Goal: Transaction & Acquisition: Subscribe to service/newsletter

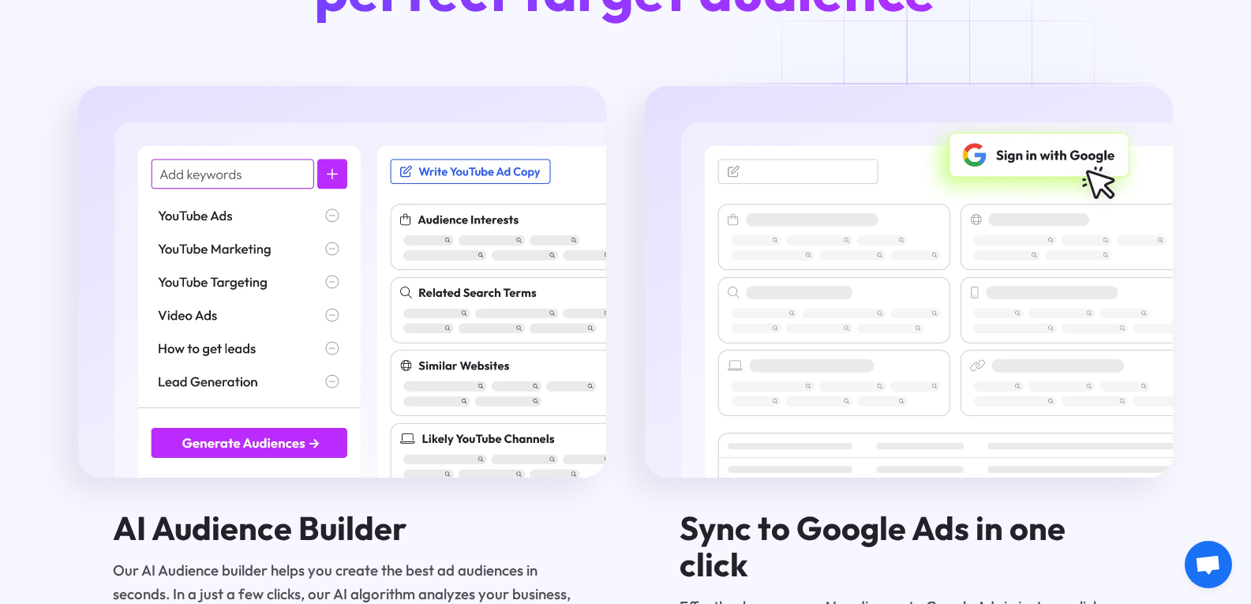
scroll to position [2500, 0]
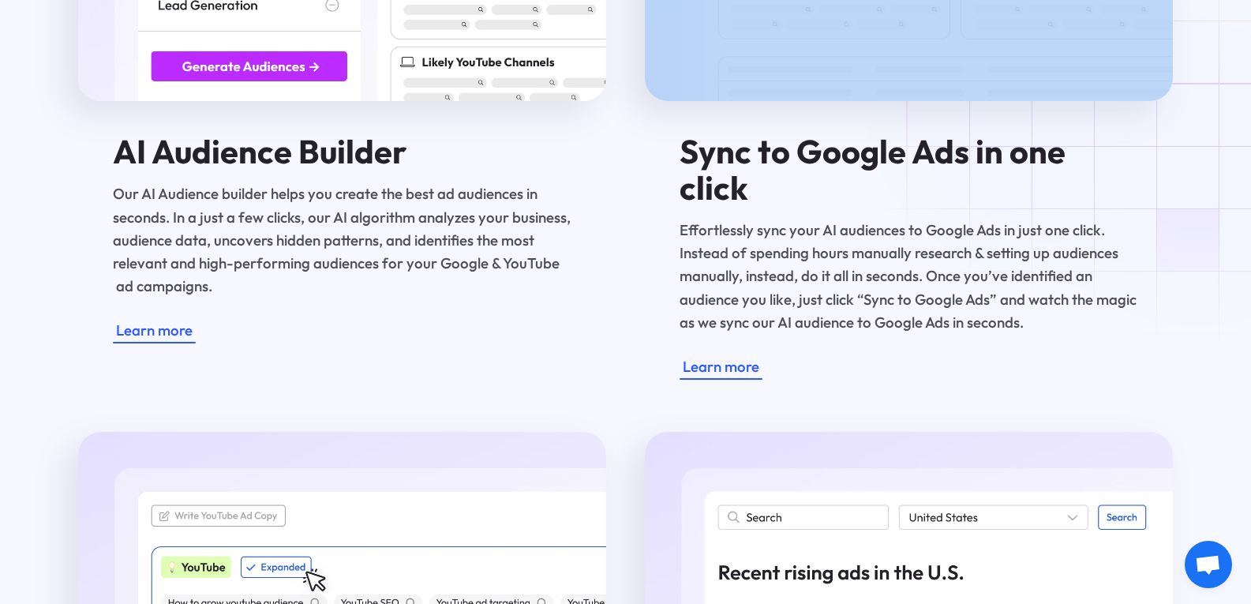
drag, startPoint x: 674, startPoint y: 160, endPoint x: 1208, endPoint y: 150, distance: 533.7
click at [1208, 150] on div "Our Suite of AI marketing tools help you discover your perfect target audience …" at bounding box center [625, 293] width 1251 height 1821
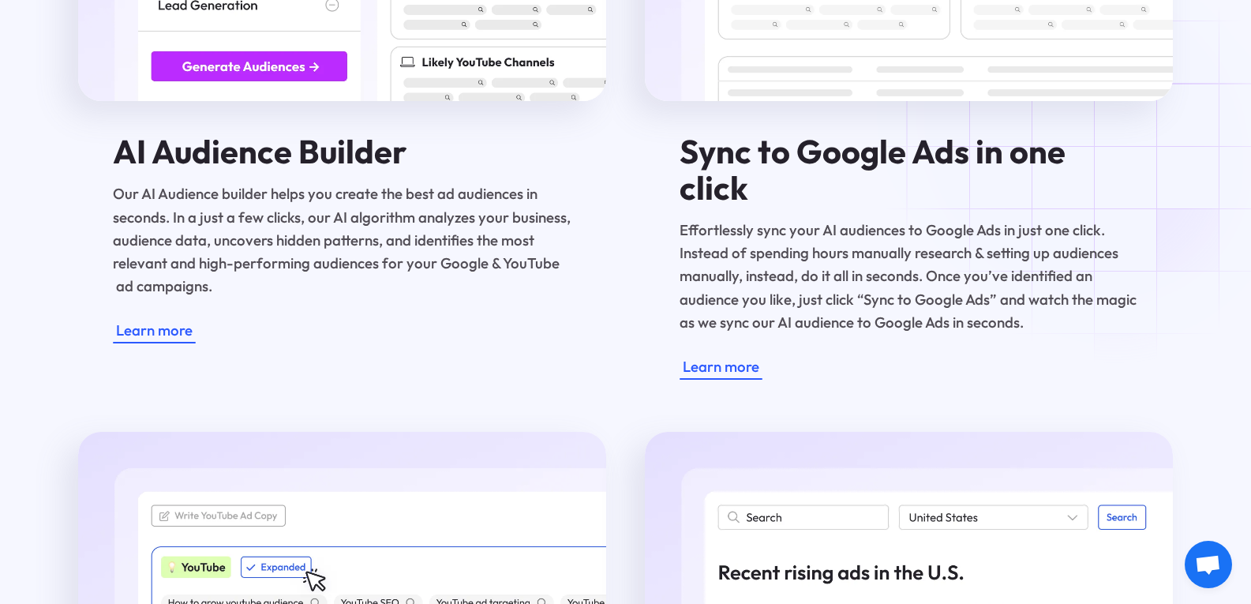
click at [1123, 168] on h4 "Sync to Google Ads in one click" at bounding box center [909, 169] width 459 height 72
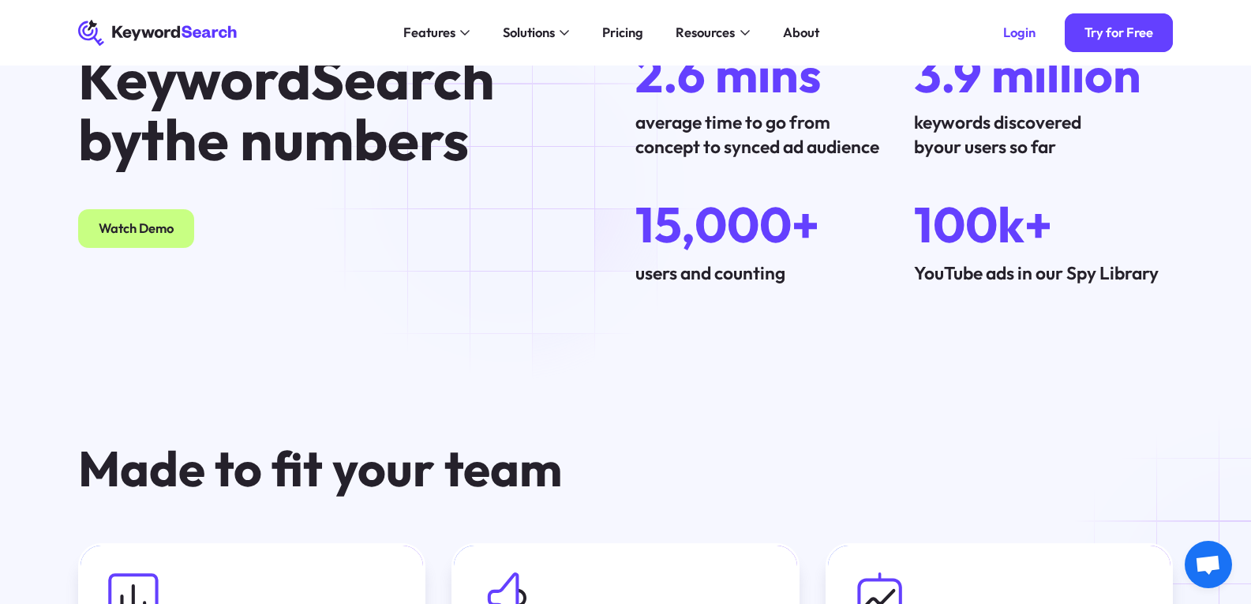
scroll to position [4605, 0]
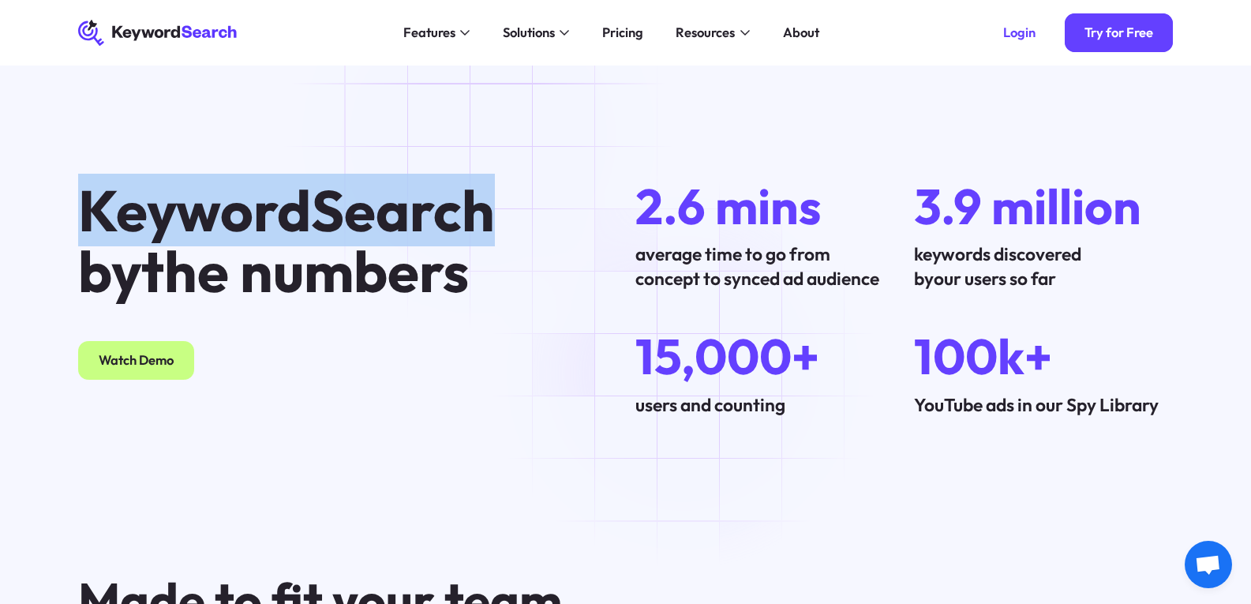
drag, startPoint x: 71, startPoint y: 189, endPoint x: 483, endPoint y: 137, distance: 415.4
click at [483, 137] on div "KeywordSearch by the numbers Watch Demo 2.6 mins average time to go from concep…" at bounding box center [625, 298] width 1251 height 394
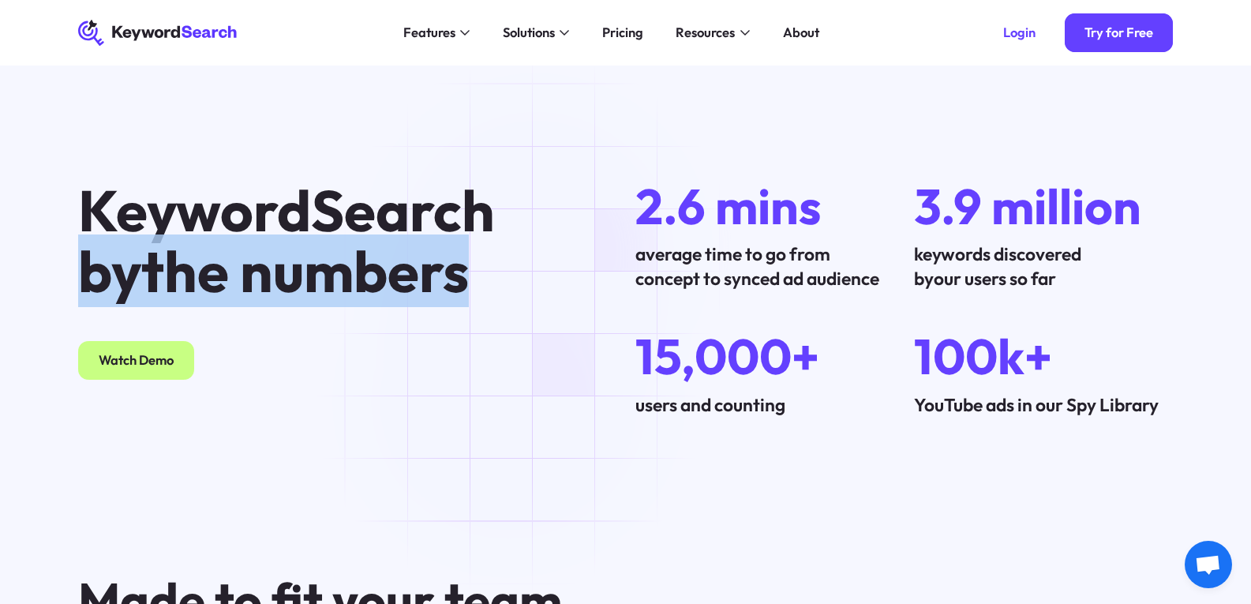
drag, startPoint x: 94, startPoint y: 249, endPoint x: 560, endPoint y: 249, distance: 466.5
click at [560, 249] on div "KeywordSearch by the numbers Watch Demo 2.6 mins average time to go from concep…" at bounding box center [625, 298] width 1147 height 237
click at [560, 249] on div "KeywordSearch by the numbers Watch Demo" at bounding box center [347, 298] width 557 height 237
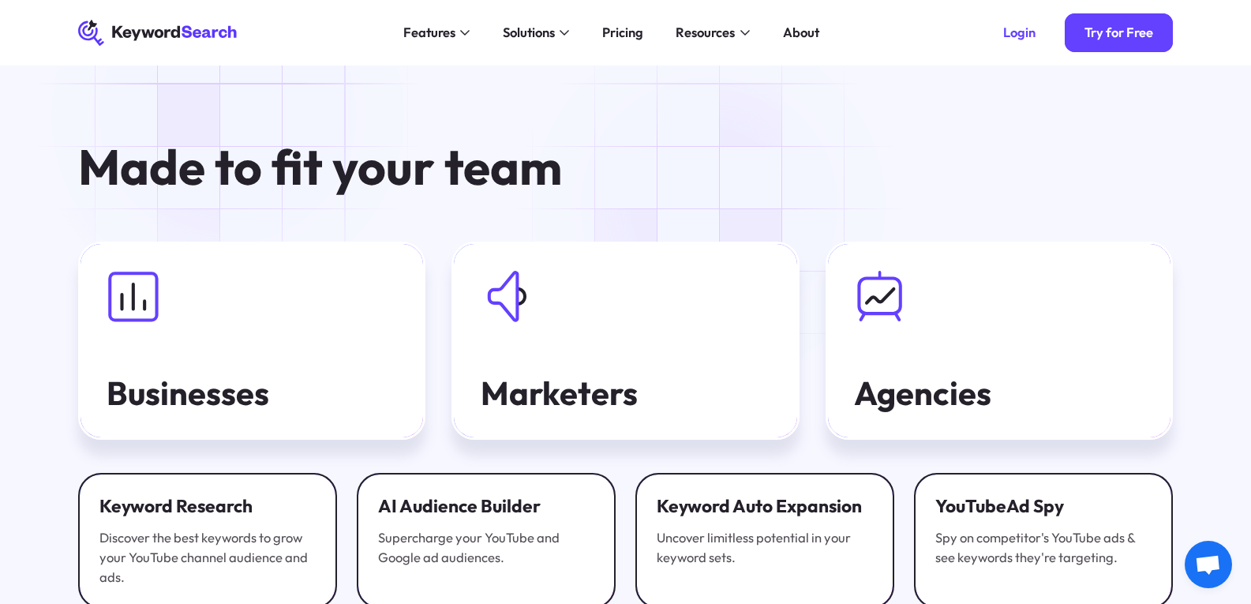
scroll to position [4999, 0]
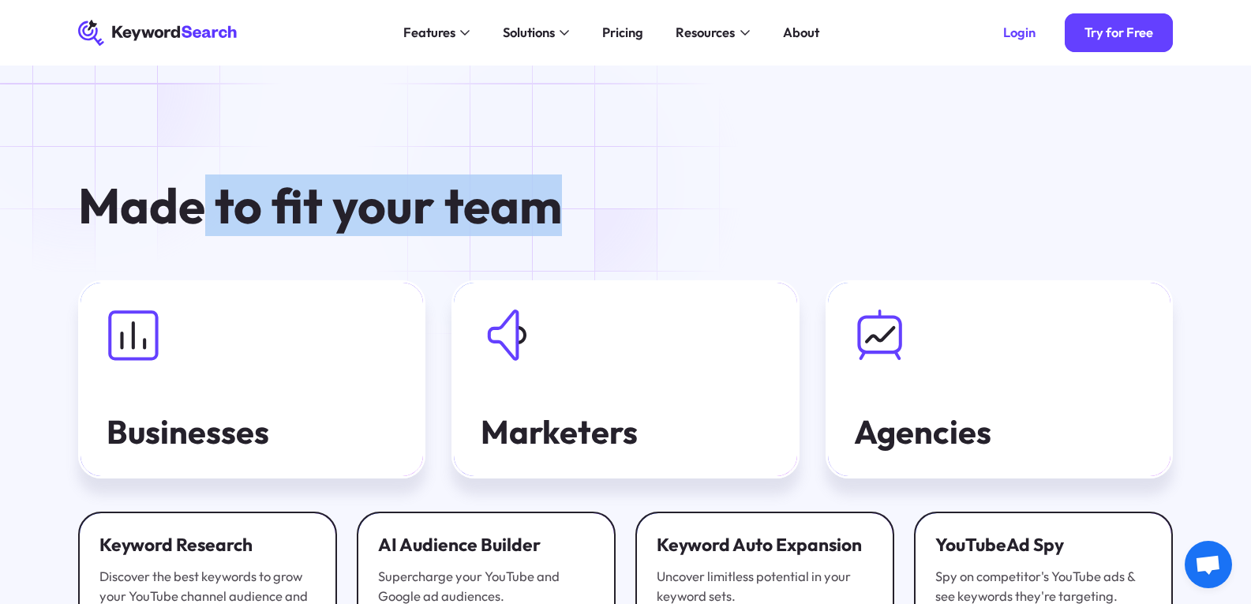
drag, startPoint x: 203, startPoint y: 196, endPoint x: 557, endPoint y: 183, distance: 354.7
click at [557, 183] on strong "Made to fit your team" at bounding box center [320, 205] width 484 height 62
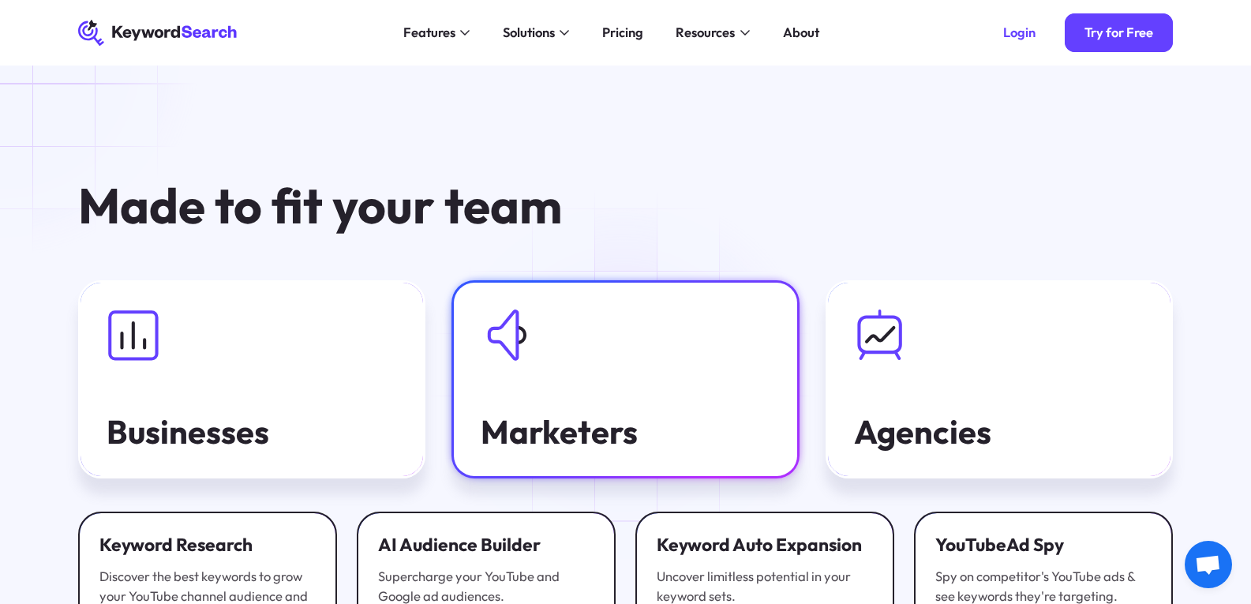
click at [628, 383] on link "Marketers" at bounding box center [625, 379] width 347 height 198
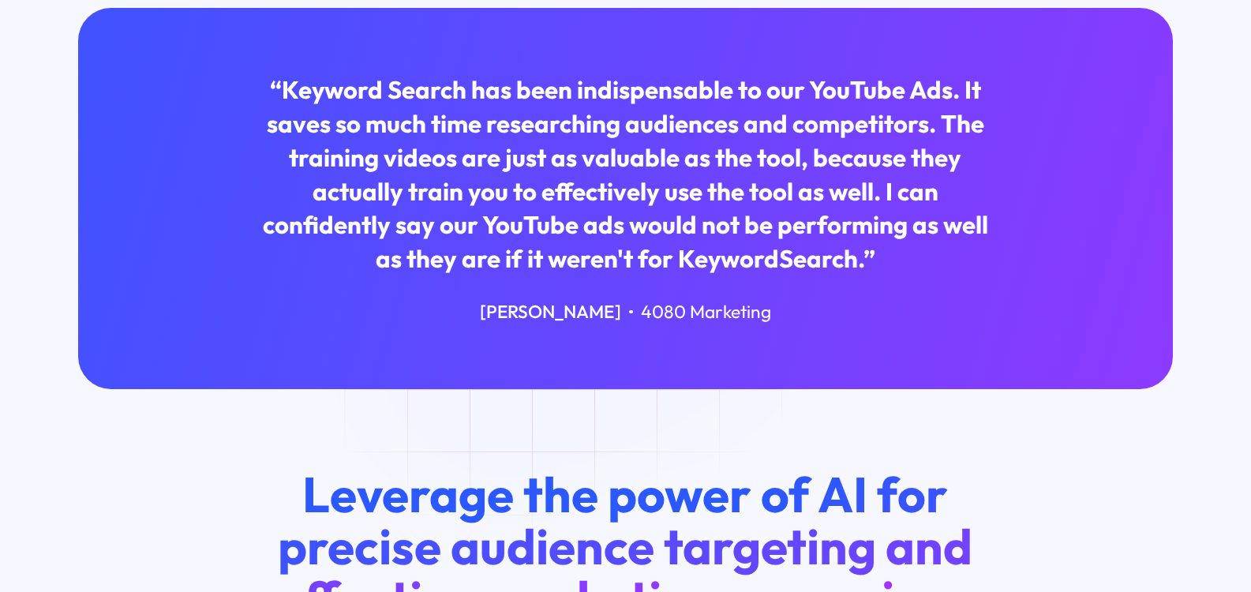
scroll to position [658, 0]
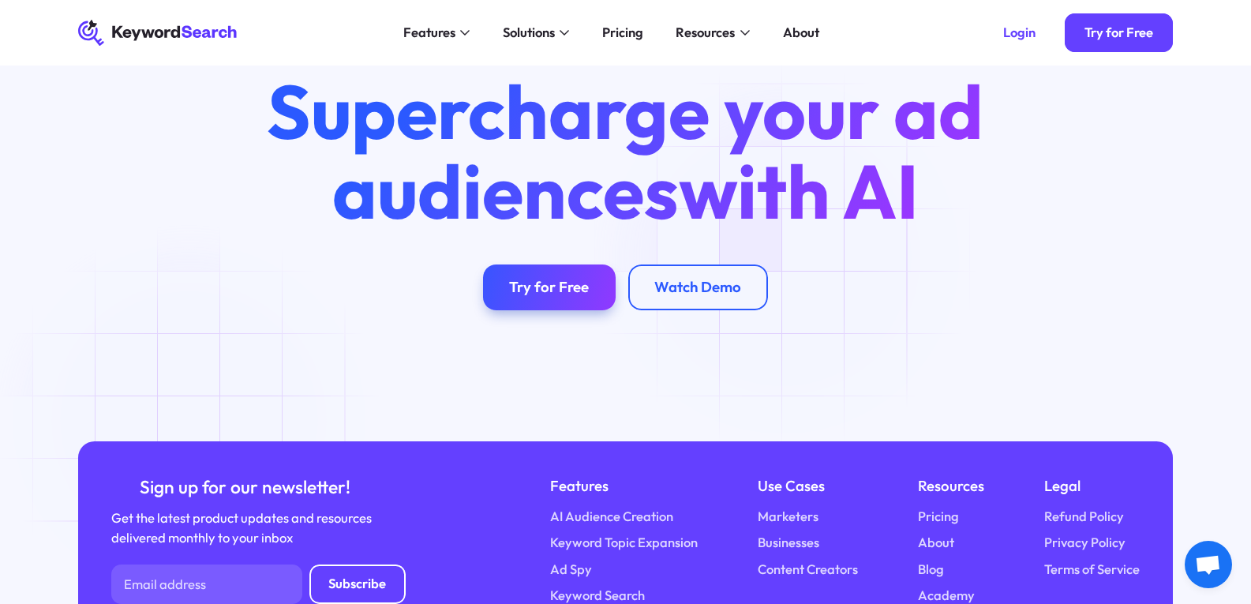
scroll to position [5657, 0]
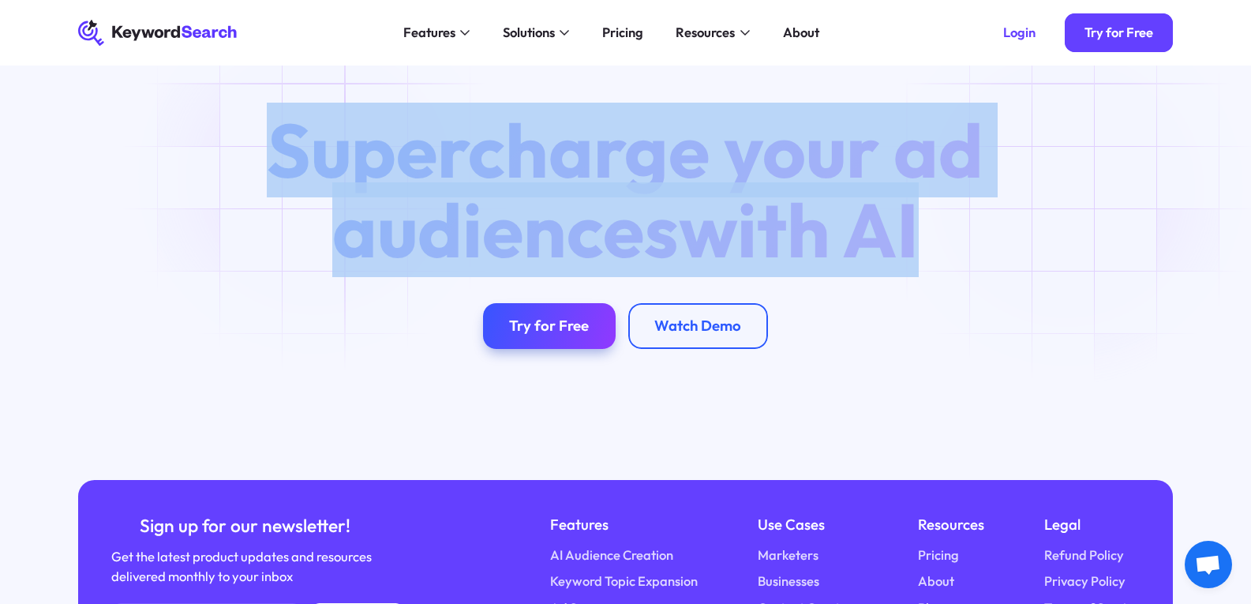
drag, startPoint x: 283, startPoint y: 132, endPoint x: 1066, endPoint y: 198, distance: 786.7
click at [1073, 198] on div "Supercharge your ad audiences with AI Try for Free Watch Demo" at bounding box center [625, 230] width 1147 height 238
click at [1022, 364] on div "Supercharge your ad audiences with AI Try for Free Watch Demo" at bounding box center [625, 235] width 1251 height 491
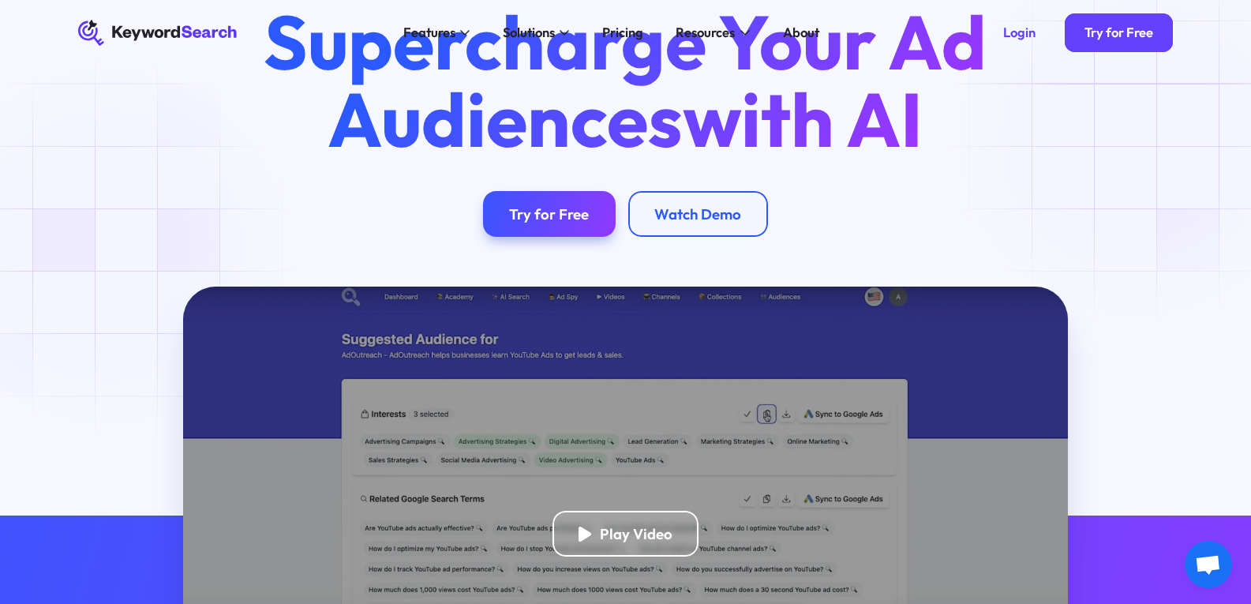
scroll to position [0, 0]
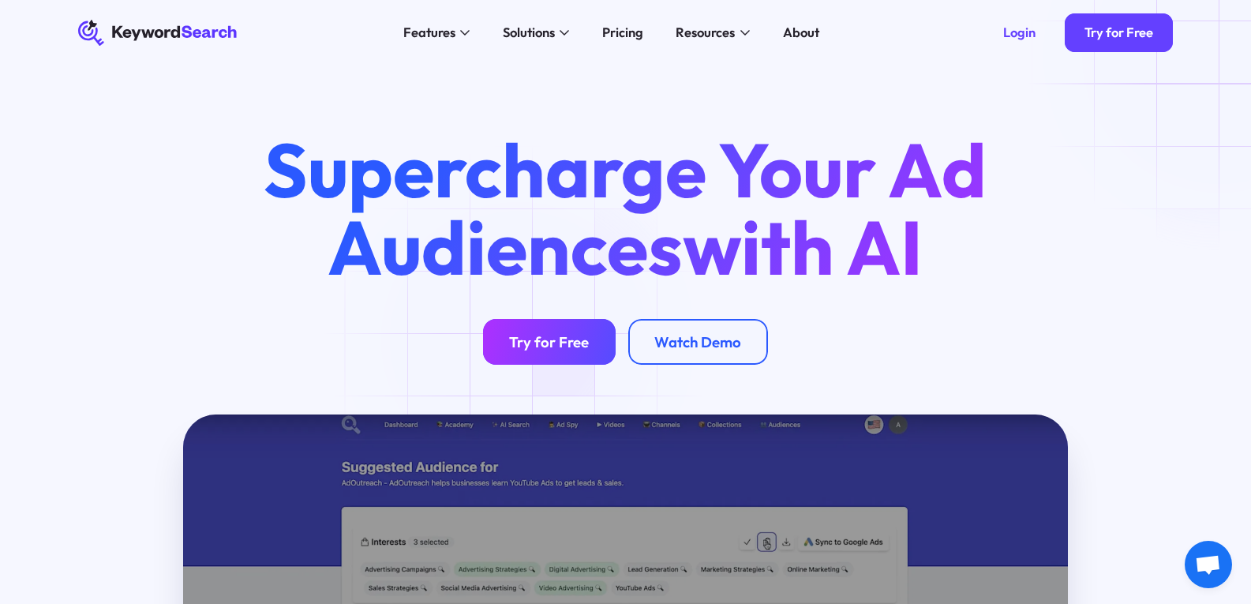
click at [523, 339] on div "Try for Free" at bounding box center [549, 342] width 80 height 18
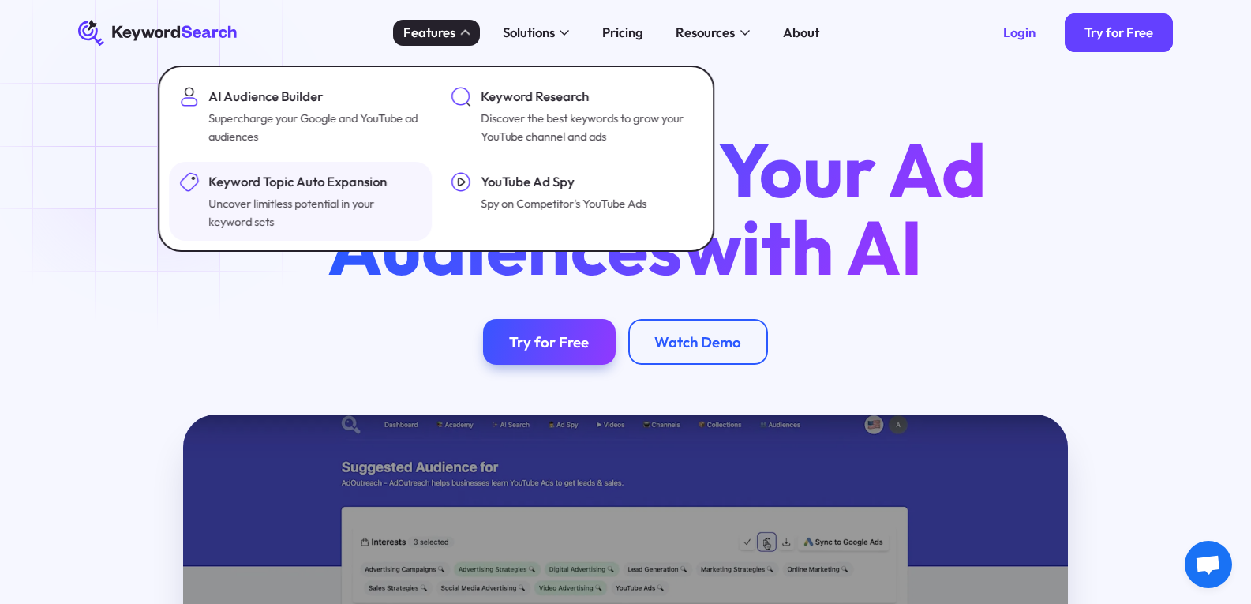
click at [338, 186] on div "Keyword Topic Auto Expansion" at bounding box center [313, 182] width 210 height 20
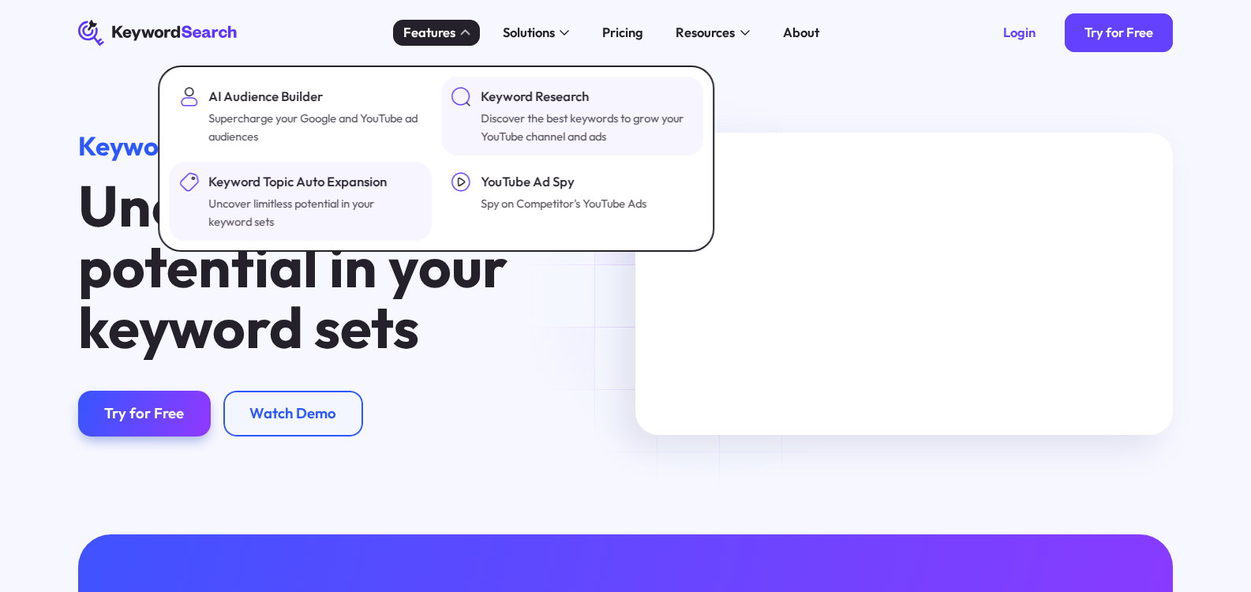
click at [489, 88] on div "Keyword Research" at bounding box center [586, 97] width 210 height 20
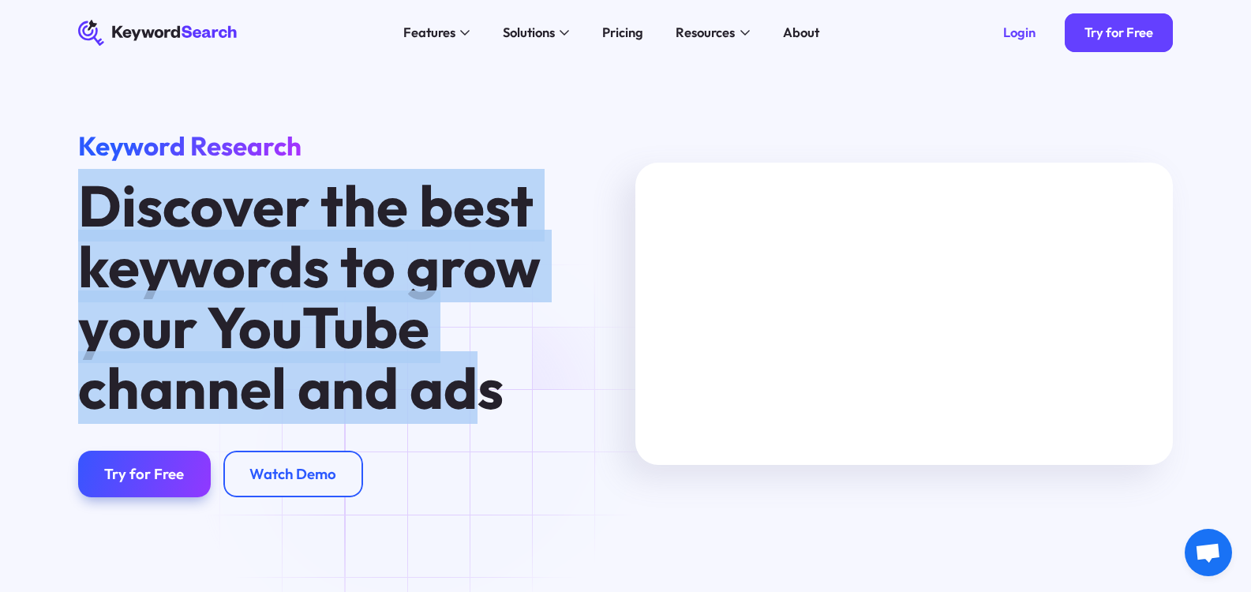
drag, startPoint x: 33, startPoint y: 226, endPoint x: 482, endPoint y: 425, distance: 491.3
click at [482, 425] on div "Keyword Research Discover the best keywords to grow your YouTube channel and ad…" at bounding box center [625, 331] width 1251 height 530
click at [464, 392] on h1 "Discover the best keywords to grow your YouTube channel and ads" at bounding box center [314, 296] width 472 height 243
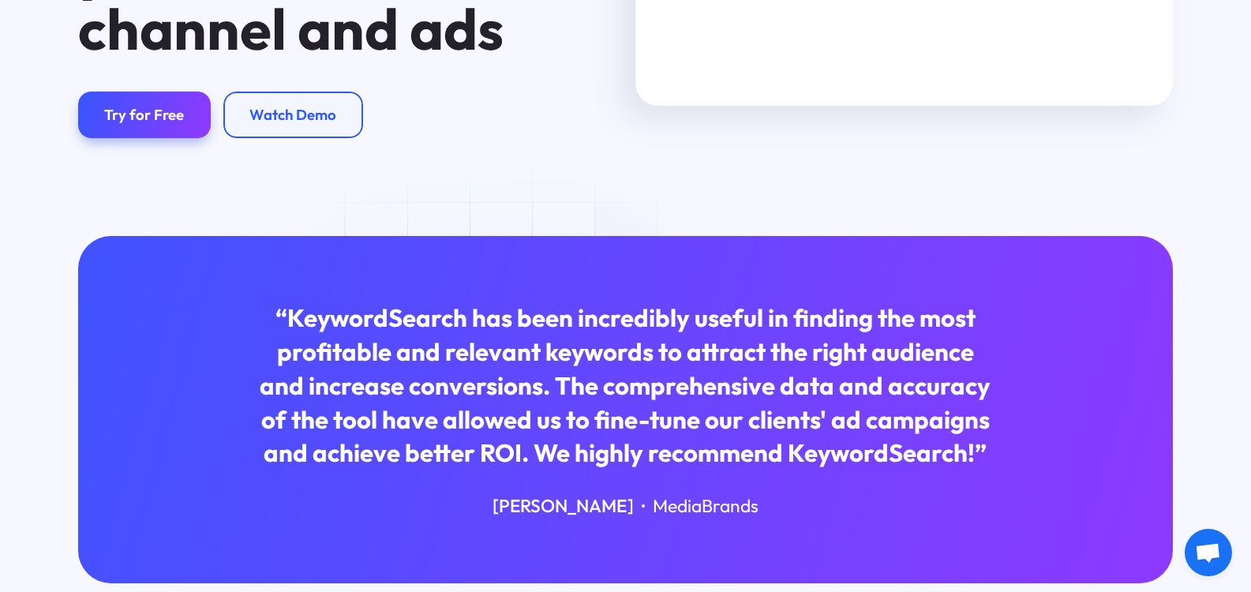
scroll to position [395, 0]
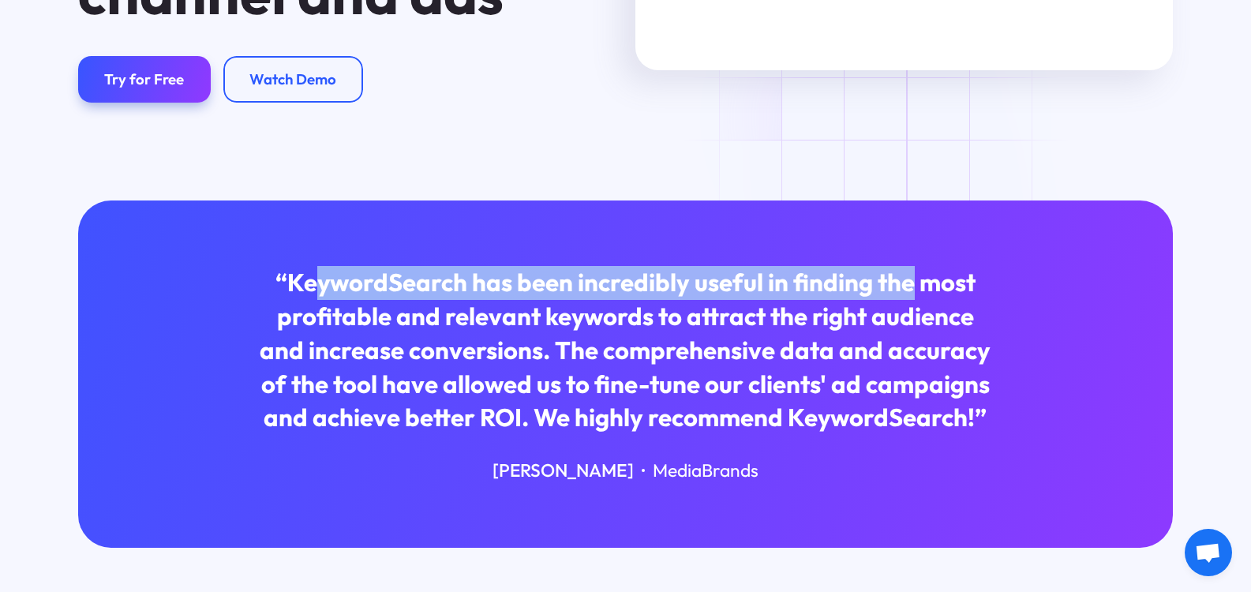
drag, startPoint x: 311, startPoint y: 290, endPoint x: 907, endPoint y: 276, distance: 596.2
click at [907, 276] on div "“KeywordSearch has been incredibly useful in finding the most profitable and re…" at bounding box center [626, 350] width 734 height 169
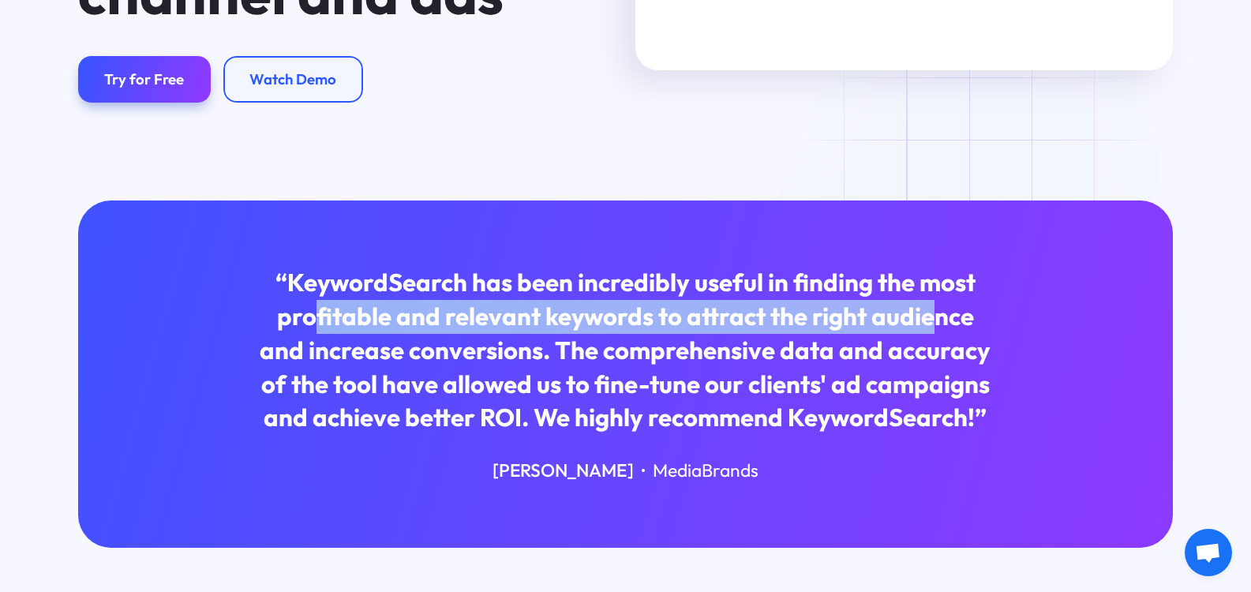
drag, startPoint x: 315, startPoint y: 306, endPoint x: 937, endPoint y: 331, distance: 622.6
click at [937, 331] on div "“KeywordSearch has been incredibly useful in finding the most profitable and re…" at bounding box center [626, 350] width 734 height 169
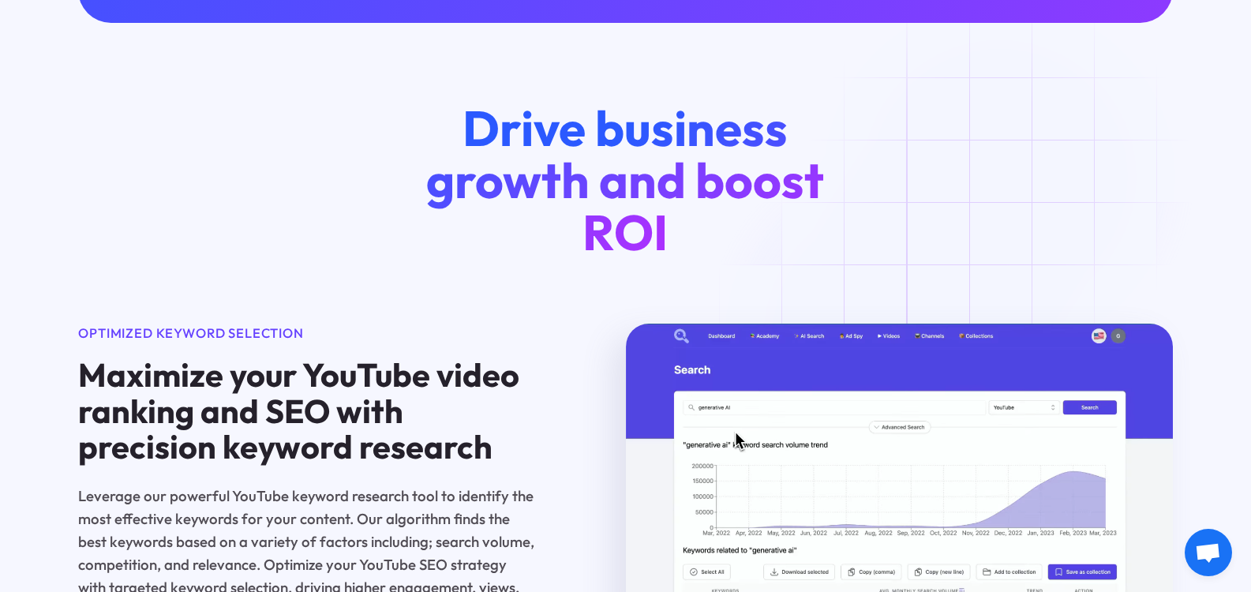
scroll to position [921, 0]
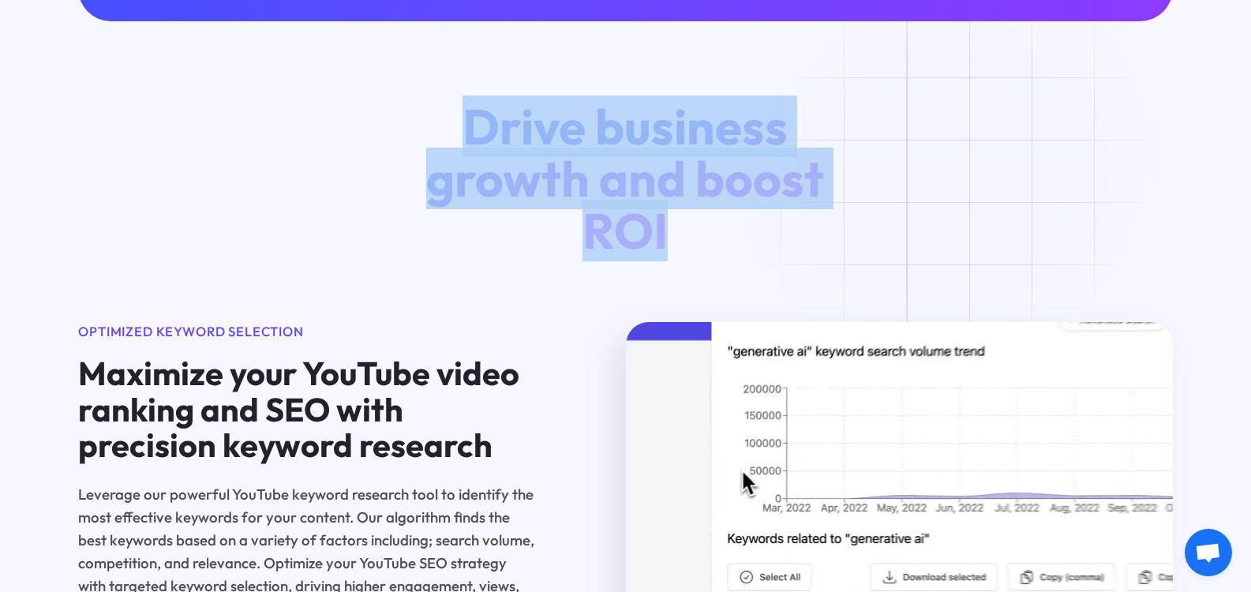
drag, startPoint x: 467, startPoint y: 137, endPoint x: 946, endPoint y: 208, distance: 483.5
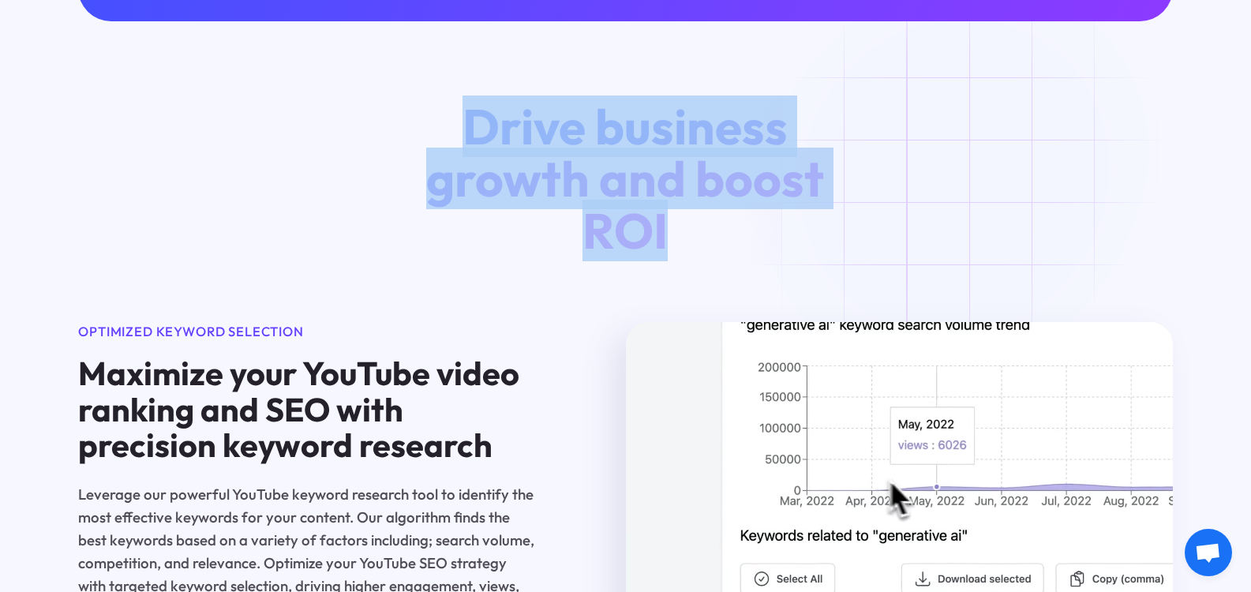
click at [946, 208] on div "Drive business growth and boost ROI Optimized Keyword Selection Maximize your Y…" at bounding box center [625, 360] width 1147 height 521
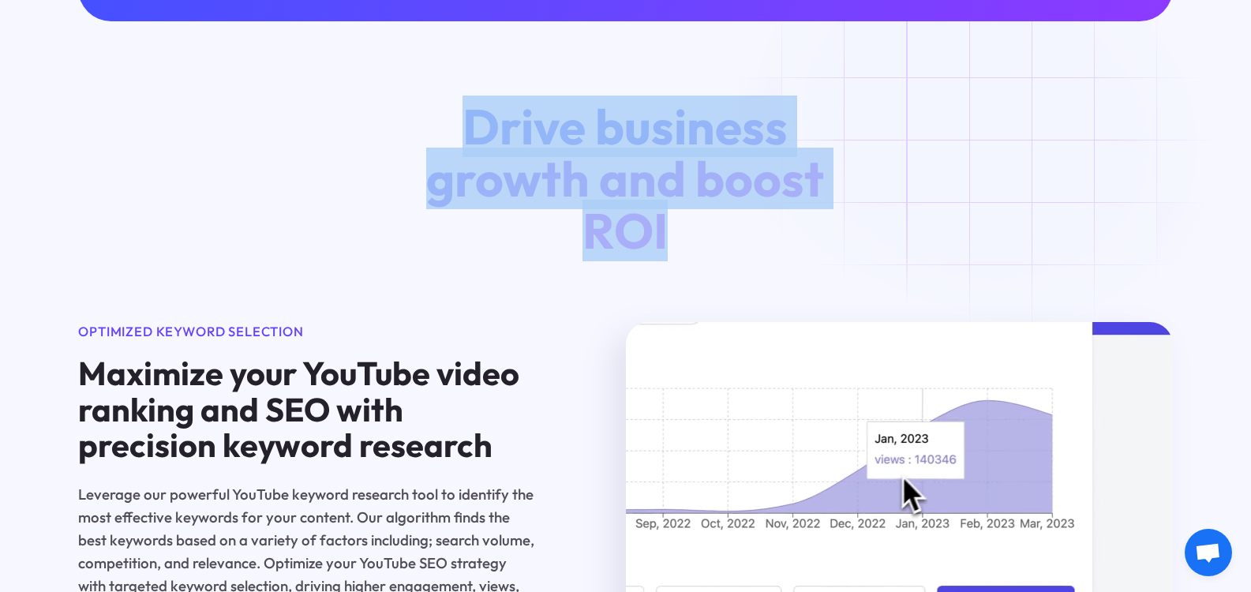
drag, startPoint x: 1031, startPoint y: 149, endPoint x: 1014, endPoint y: 149, distance: 16.6
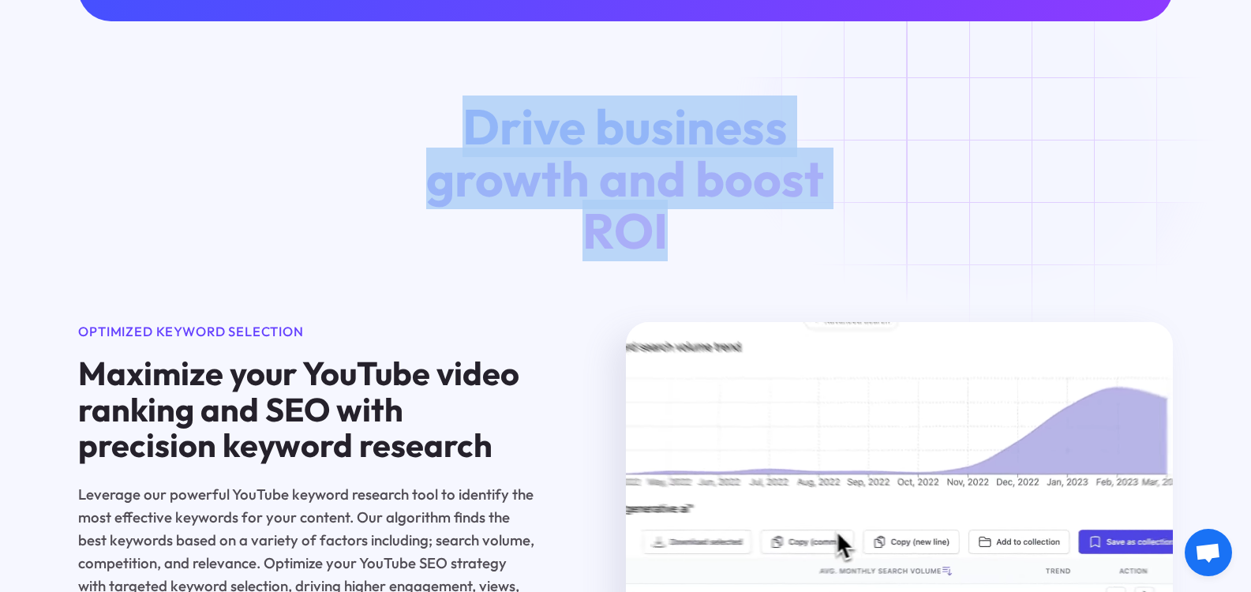
click at [1029, 149] on div "Drive business growth and boost ROI Optimized Keyword Selection Maximize your Y…" at bounding box center [625, 360] width 1147 height 521
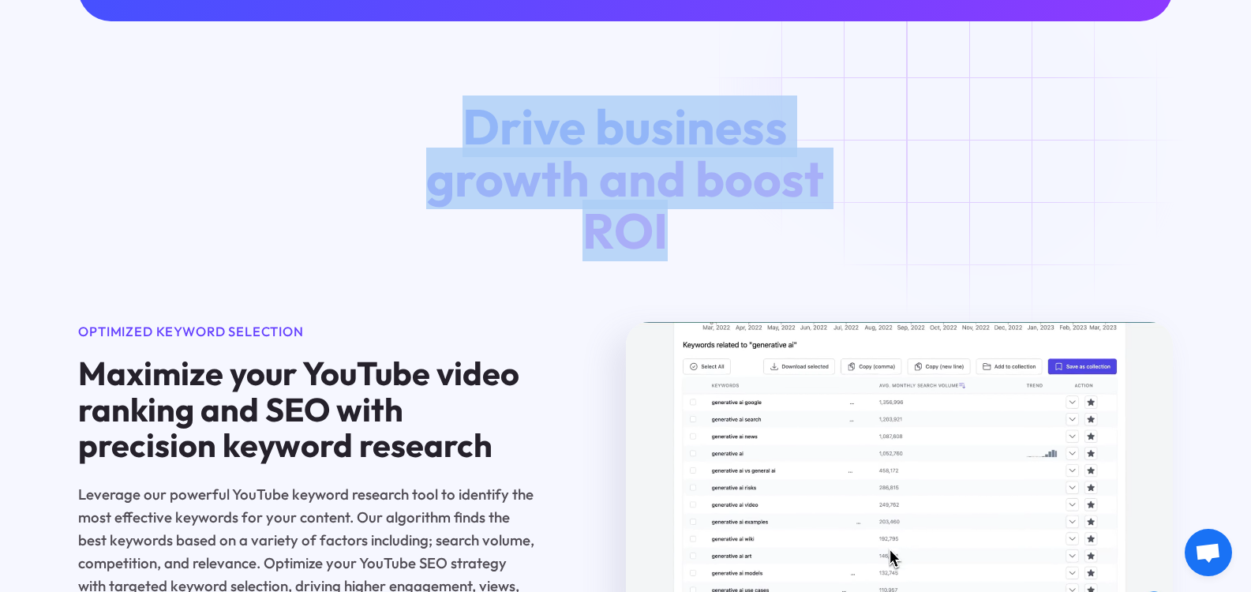
click at [993, 137] on div "Drive business growth and boost ROI Optimized Keyword Selection Maximize your Y…" at bounding box center [625, 360] width 1147 height 521
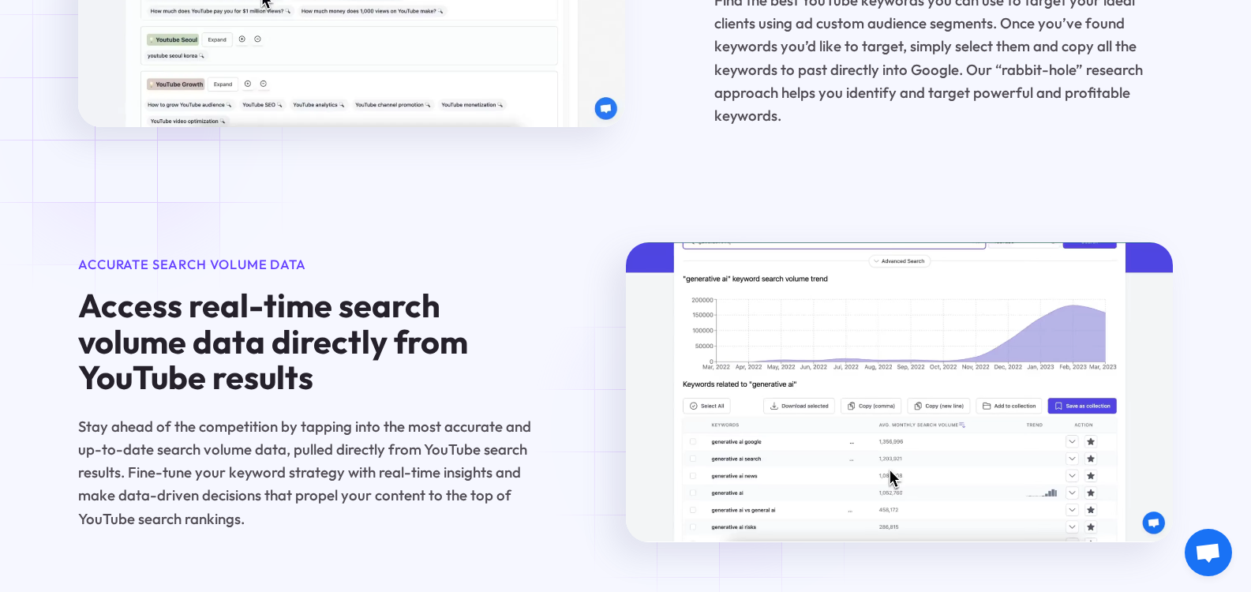
scroll to position [1974, 0]
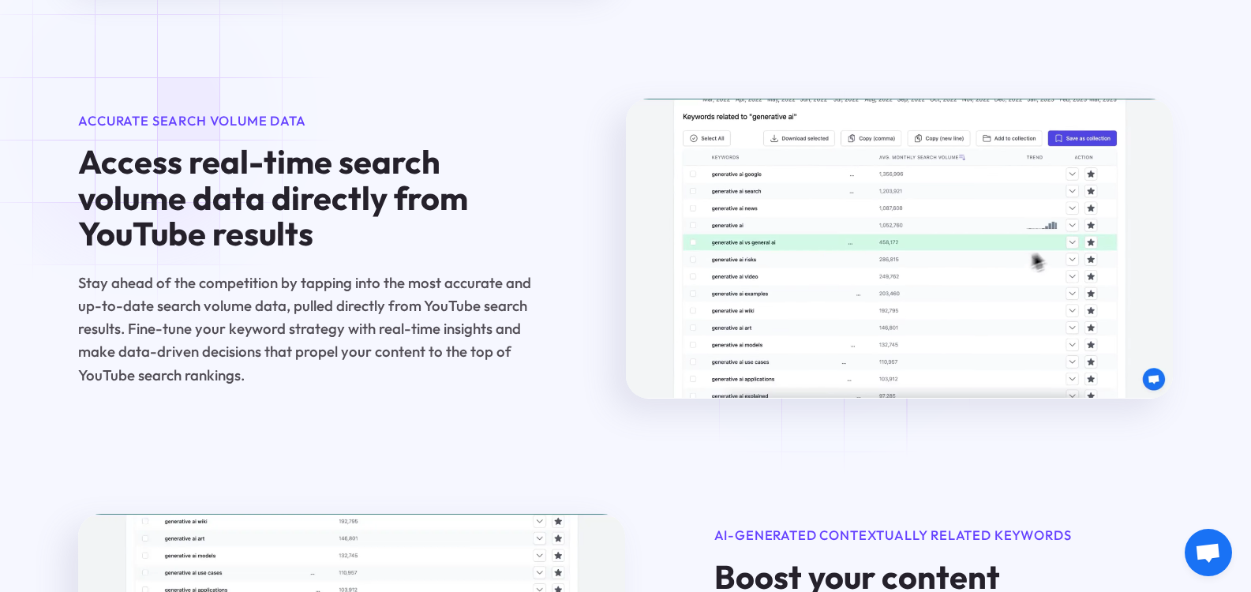
click at [833, 287] on video at bounding box center [899, 248] width 547 height 299
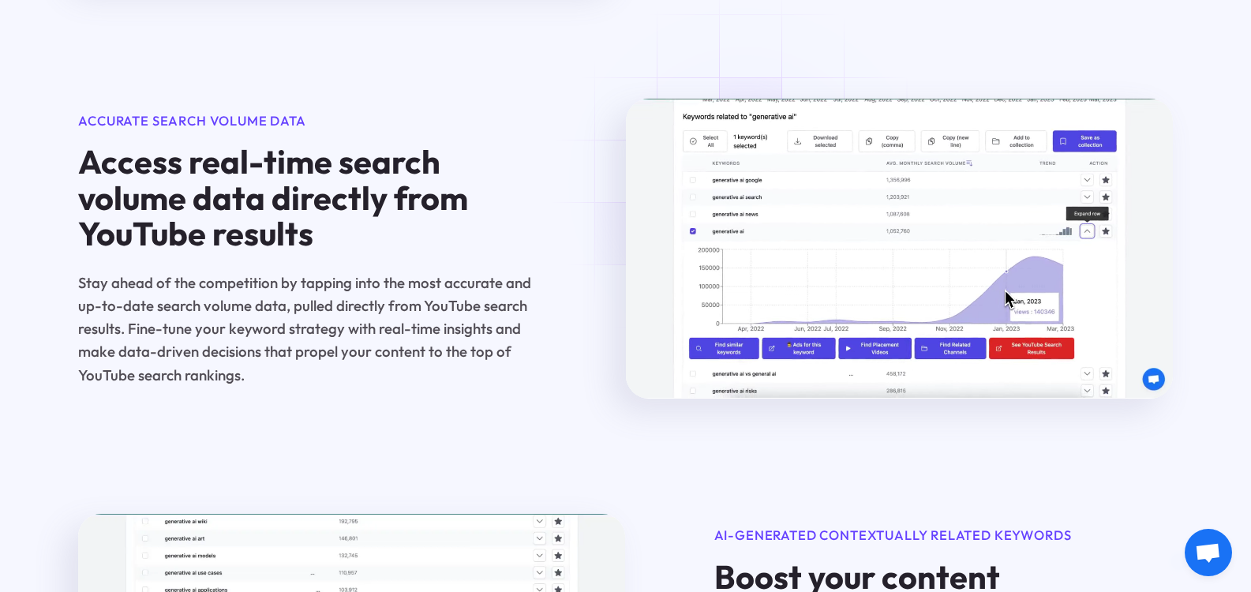
click at [1220, 559] on span "Open chat" at bounding box center [1208, 554] width 26 height 22
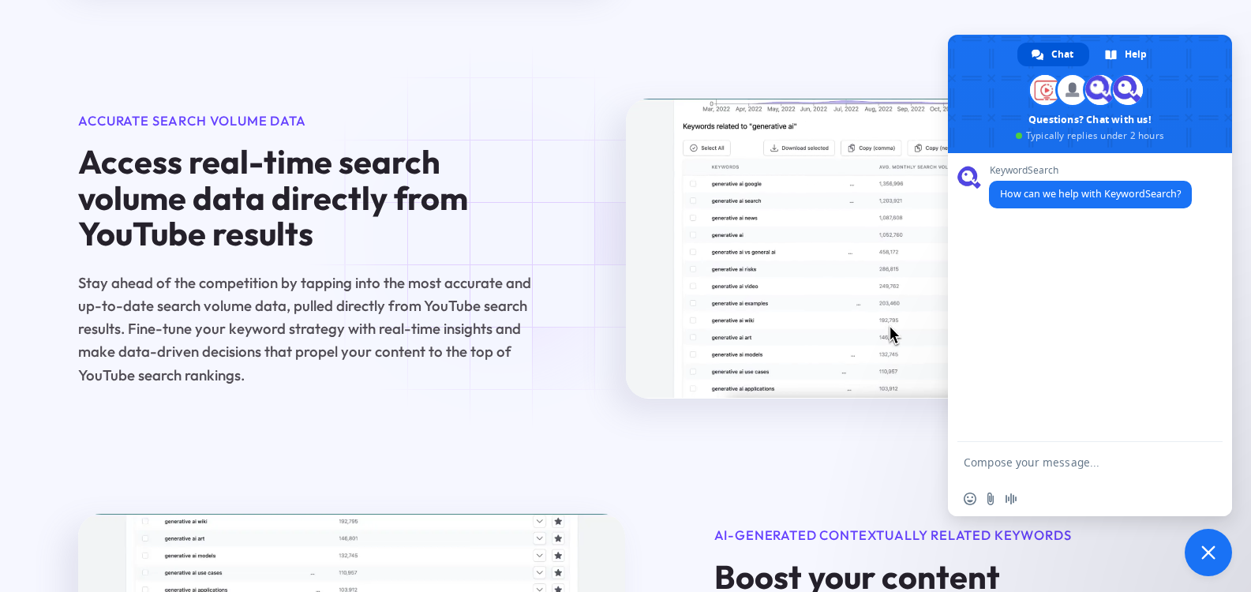
drag, startPoint x: 1032, startPoint y: 110, endPoint x: 1159, endPoint y: 126, distance: 128.1
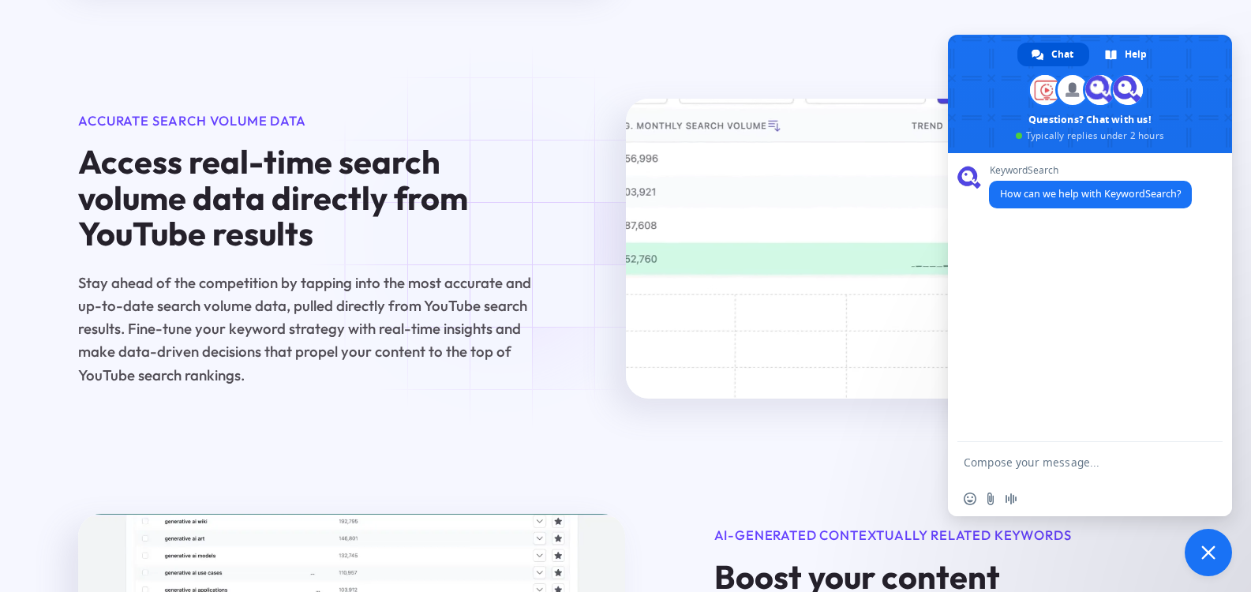
click at [1159, 126] on span at bounding box center [1090, 94] width 284 height 118
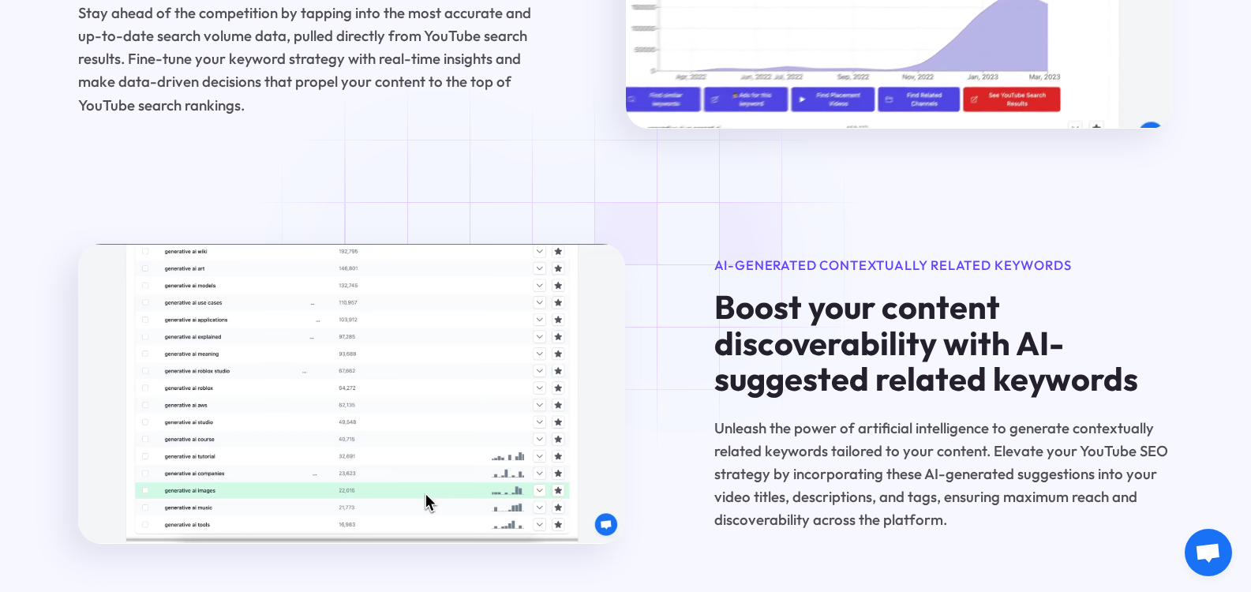
scroll to position [2368, 0]
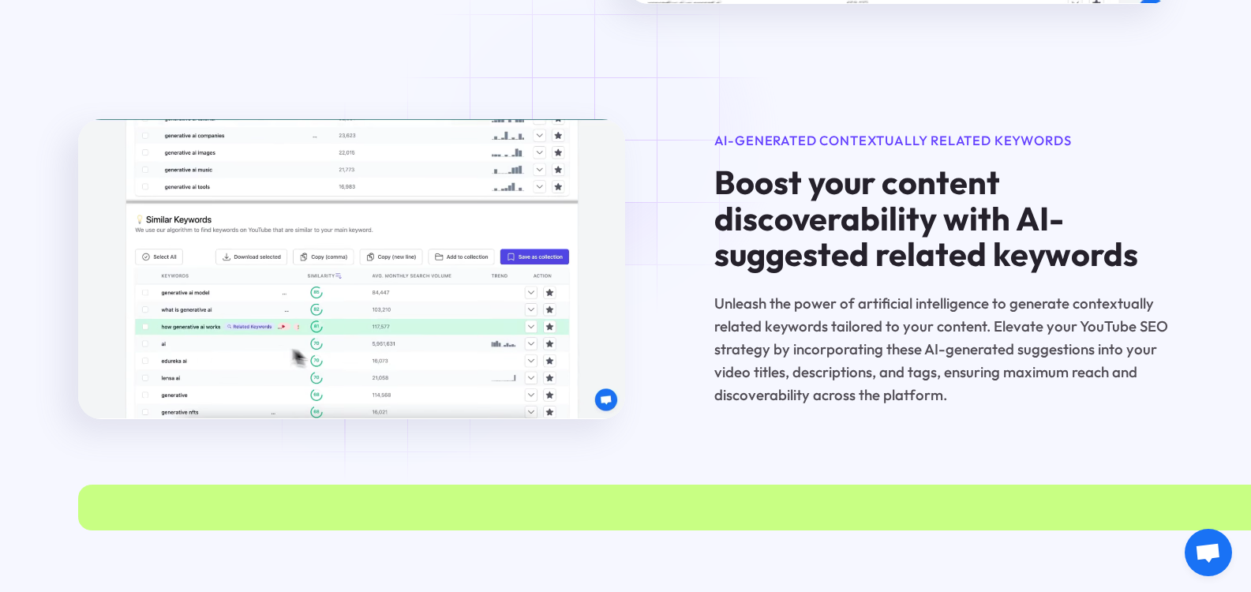
drag, startPoint x: 565, startPoint y: 128, endPoint x: 674, endPoint y: 172, distance: 117.6
click at [674, 172] on div "AI-Generated Contextually Related Keywords Boost your content discoverability w…" at bounding box center [625, 268] width 1094 height 299
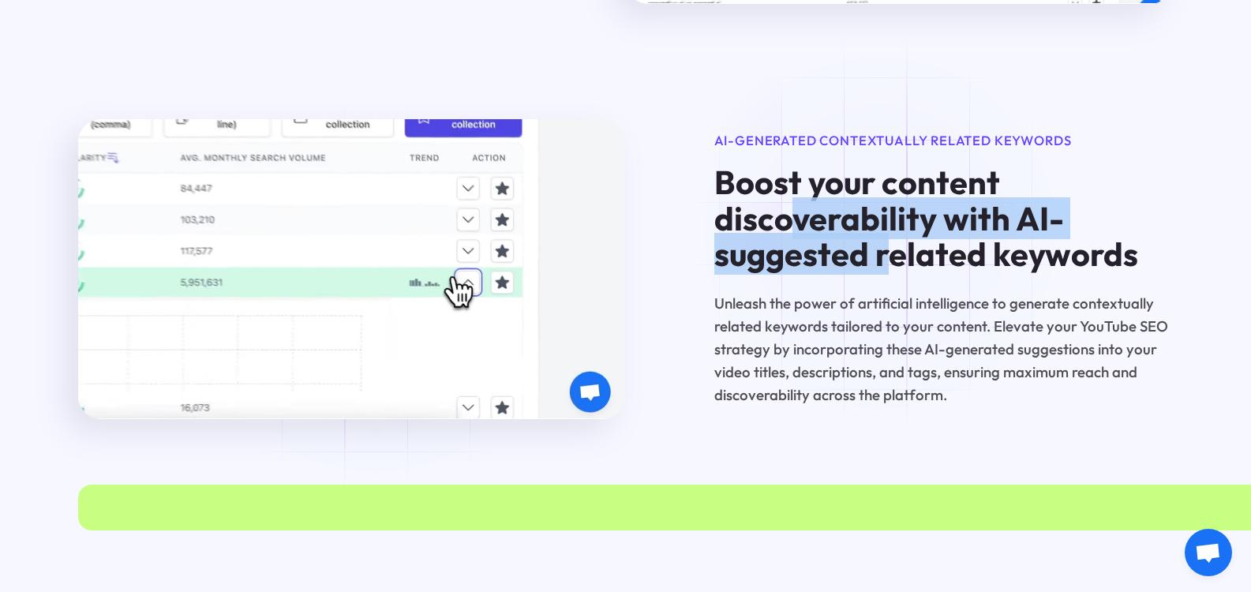
drag, startPoint x: 796, startPoint y: 196, endPoint x: 888, endPoint y: 238, distance: 101.4
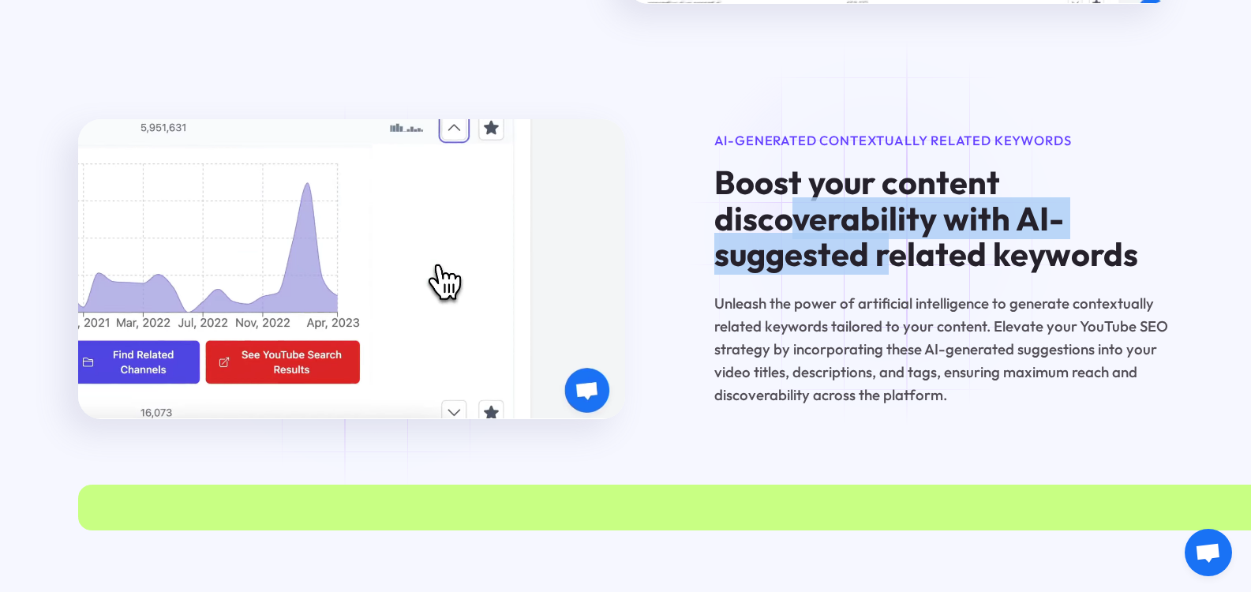
click at [888, 238] on div "Boost your content discoverability with AI-suggested related keywords Unleash t…" at bounding box center [943, 285] width 459 height 243
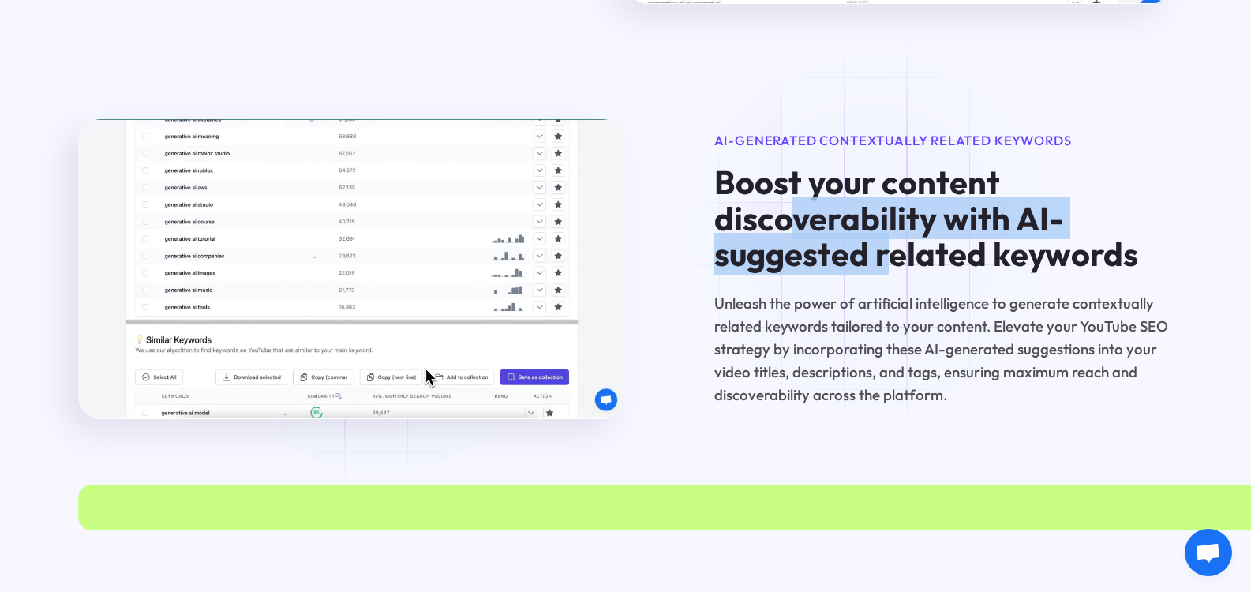
click at [877, 238] on div "Boost your content discoverability with AI-suggested related keywords Unleash t…" at bounding box center [943, 285] width 459 height 243
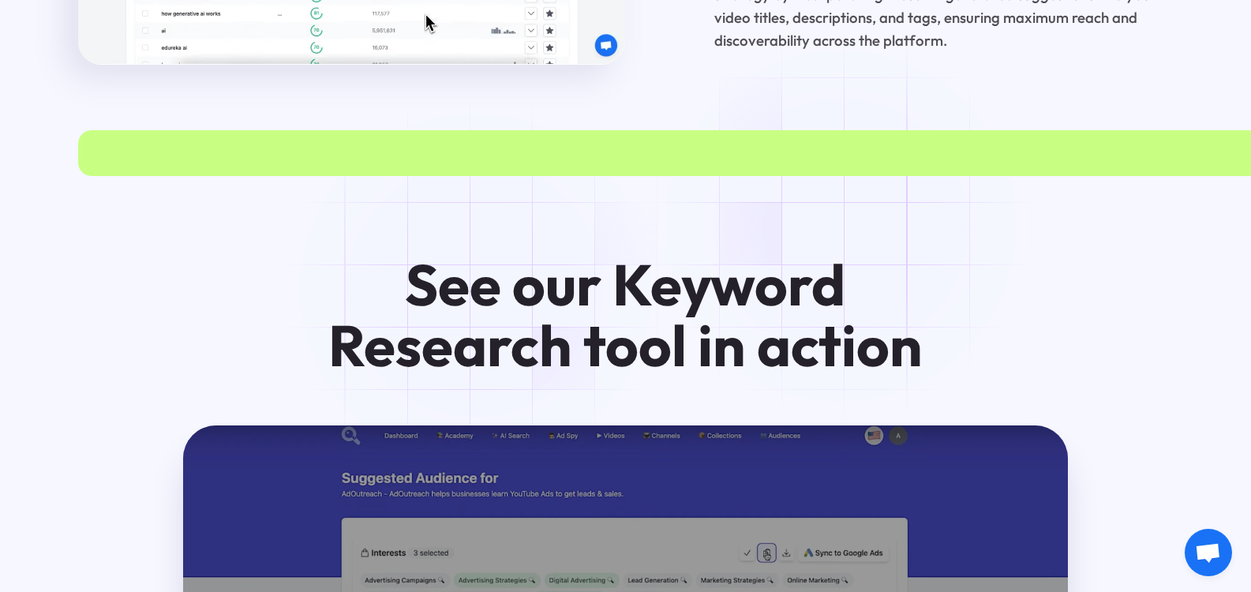
scroll to position [2763, 0]
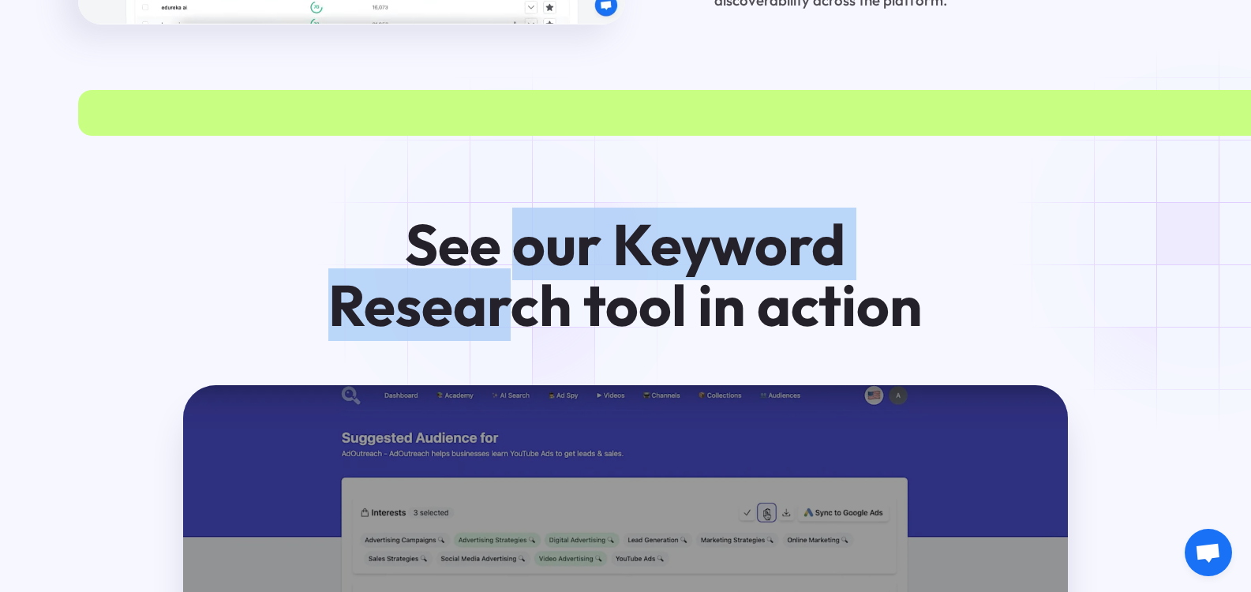
drag, startPoint x: 517, startPoint y: 196, endPoint x: 516, endPoint y: 268, distance: 72.6
click at [516, 268] on h2 "See our Keyword Research tool in action" at bounding box center [625, 275] width 623 height 122
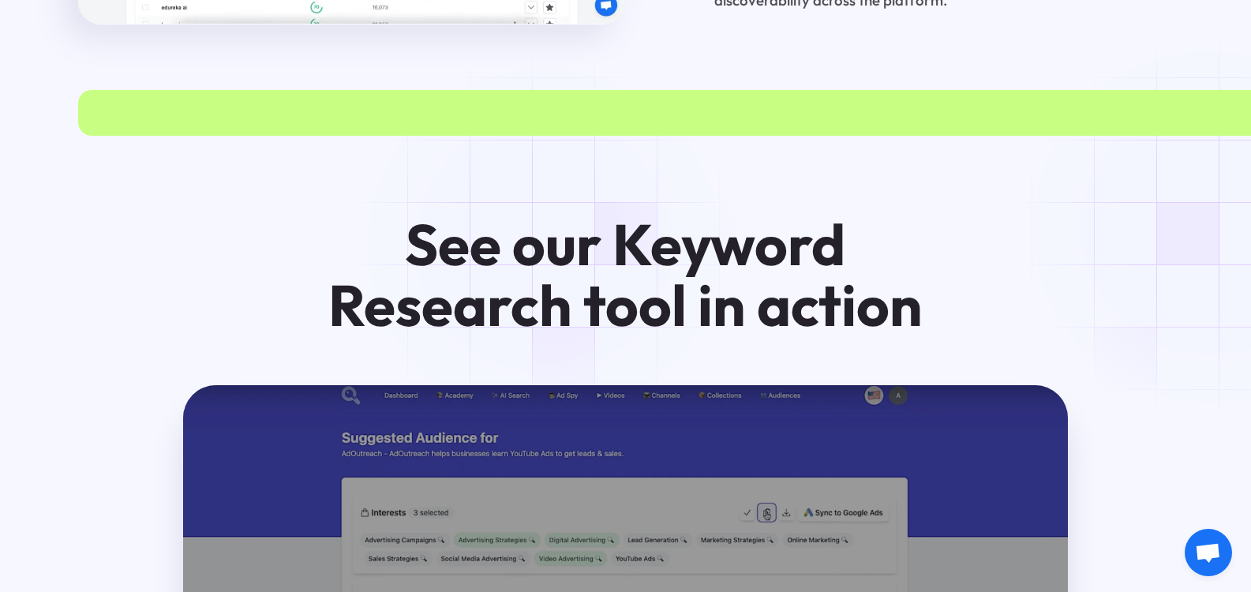
click at [549, 249] on h2 "See our Keyword Research tool in action" at bounding box center [625, 275] width 623 height 122
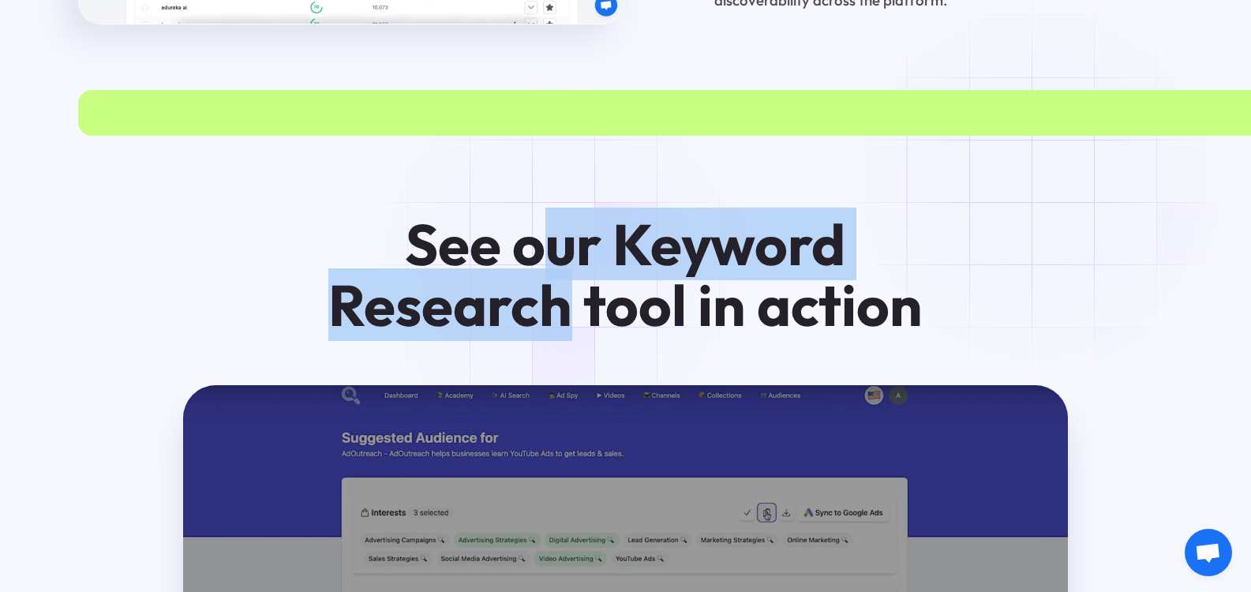
drag, startPoint x: 540, startPoint y: 209, endPoint x: 562, endPoint y: 269, distance: 63.9
click at [562, 269] on h2 "See our Keyword Research tool in action" at bounding box center [625, 275] width 623 height 122
click at [568, 255] on h2 "See our Keyword Research tool in action" at bounding box center [625, 275] width 623 height 122
drag, startPoint x: 570, startPoint y: 211, endPoint x: 586, endPoint y: 246, distance: 38.2
click at [583, 261] on h2 "See our Keyword Research tool in action" at bounding box center [625, 275] width 623 height 122
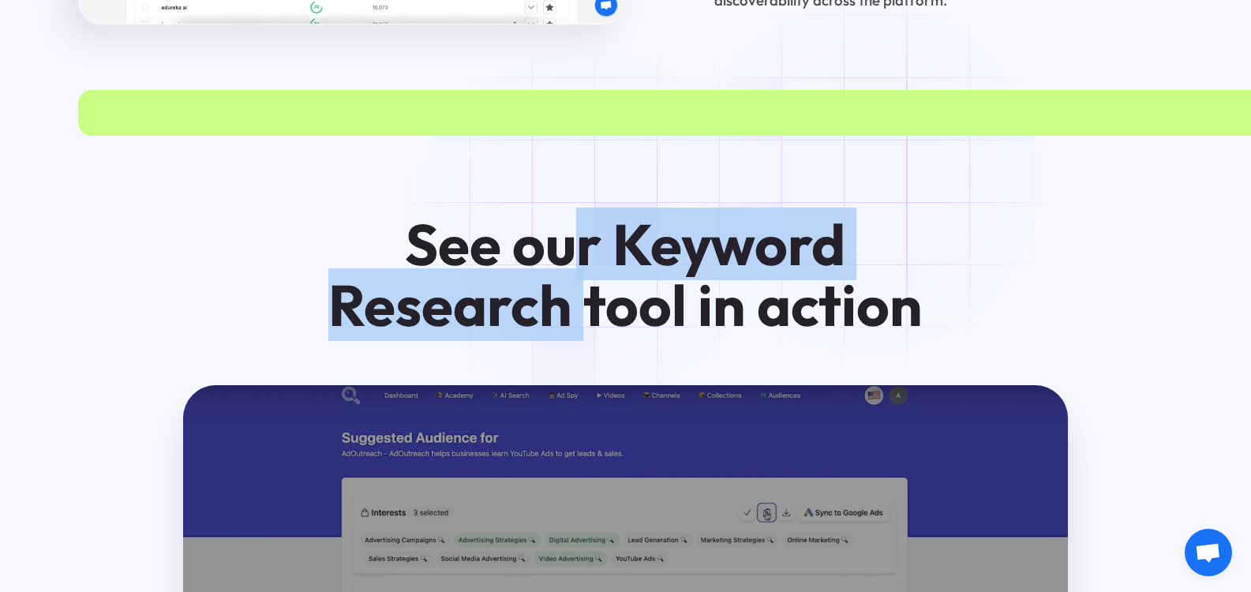
click at [598, 222] on h2 "See our Keyword Research tool in action" at bounding box center [625, 275] width 623 height 122
drag, startPoint x: 602, startPoint y: 191, endPoint x: 609, endPoint y: 264, distance: 72.9
click at [609, 264] on h2 "See our Keyword Research tool in action" at bounding box center [625, 275] width 623 height 122
click at [625, 214] on h2 "See our Keyword Research tool in action" at bounding box center [625, 275] width 623 height 122
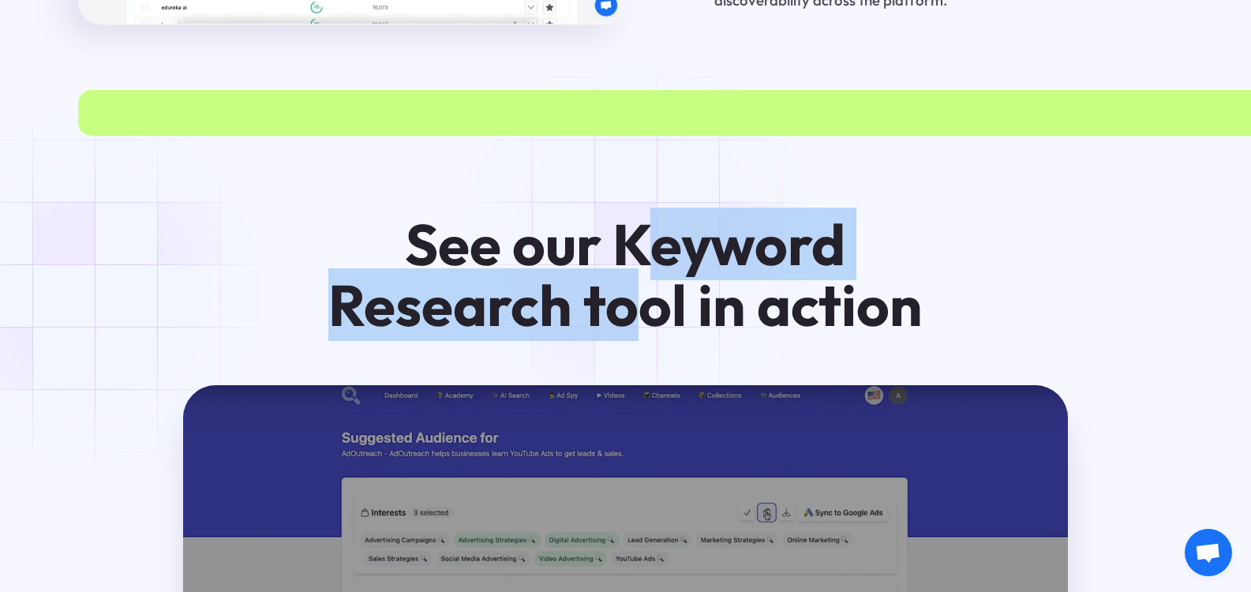
drag, startPoint x: 661, startPoint y: 194, endPoint x: 645, endPoint y: 248, distance: 56.0
click at [645, 248] on h2 "See our Keyword Research tool in action" at bounding box center [625, 275] width 623 height 122
click at [637, 246] on h2 "See our Keyword Research tool in action" at bounding box center [625, 275] width 623 height 122
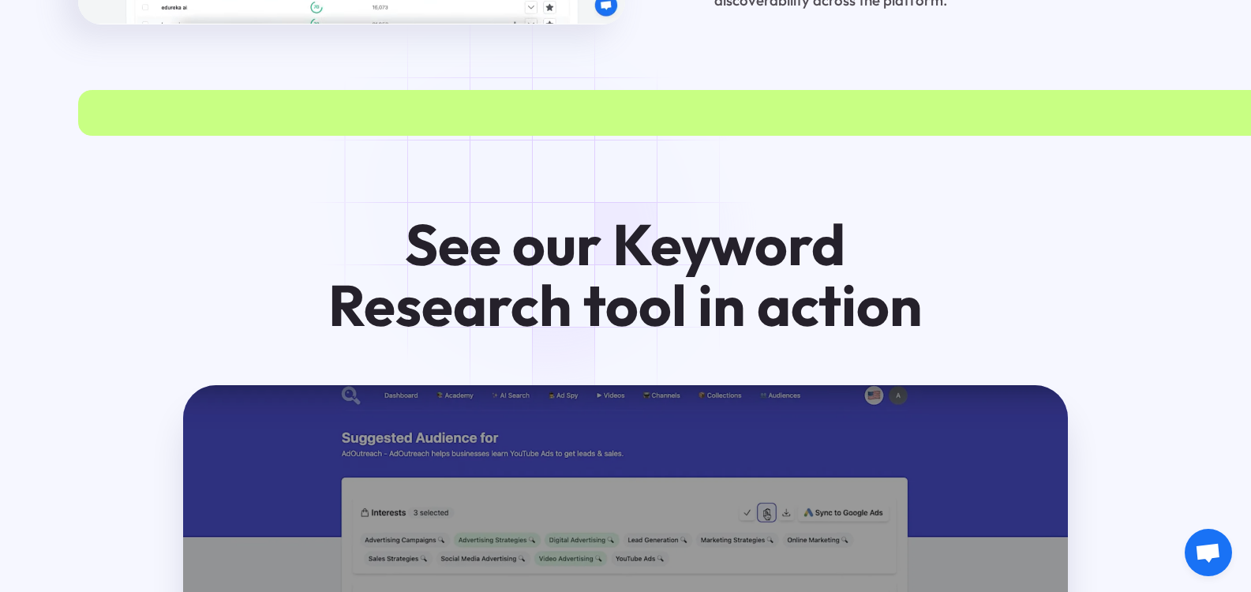
click at [507, 214] on h2 "See our Keyword Research tool in action" at bounding box center [625, 275] width 623 height 122
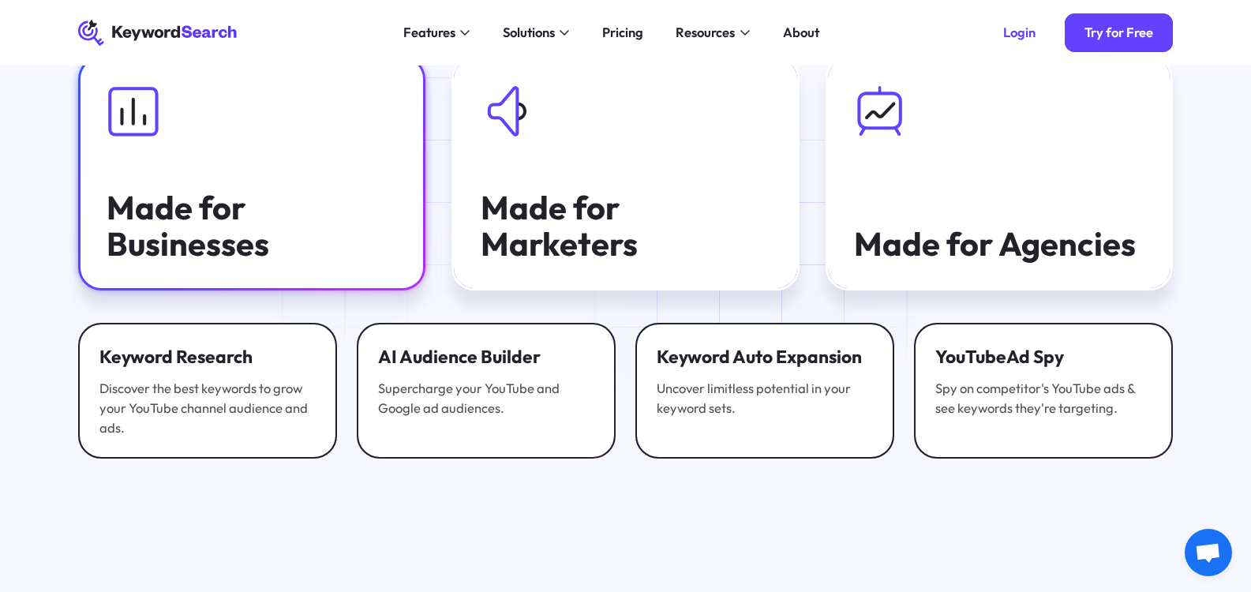
scroll to position [4474, 0]
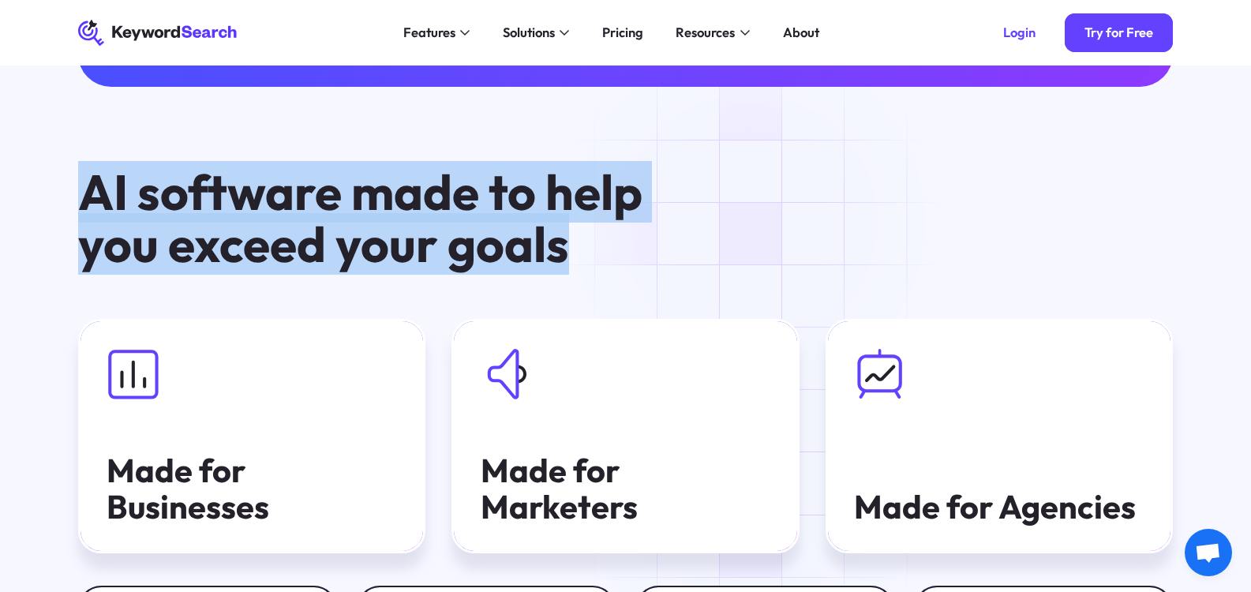
drag, startPoint x: 65, startPoint y: 154, endPoint x: 756, endPoint y: 227, distance: 695.3
click at [756, 227] on div "AI software made to help you exceed your goals Made for Businesses Made for Mar…" at bounding box center [625, 360] width 1147 height 388
click at [752, 227] on div "AI software made to help you exceed your goals Made for Businesses Made for Mar…" at bounding box center [625, 360] width 1147 height 388
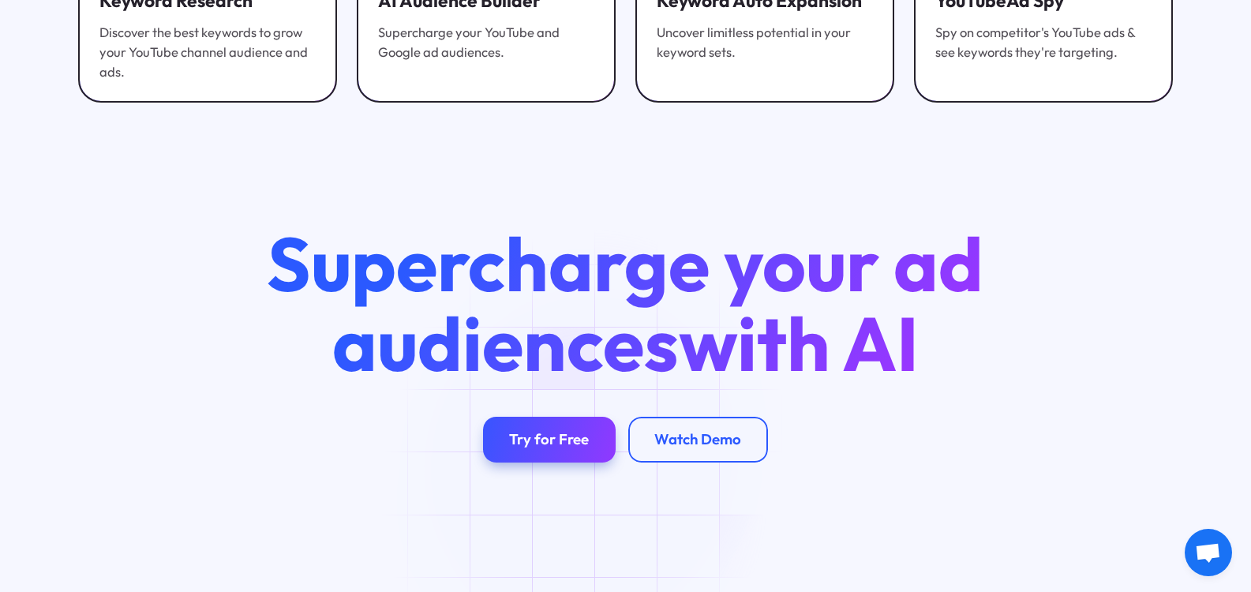
scroll to position [5131, 0]
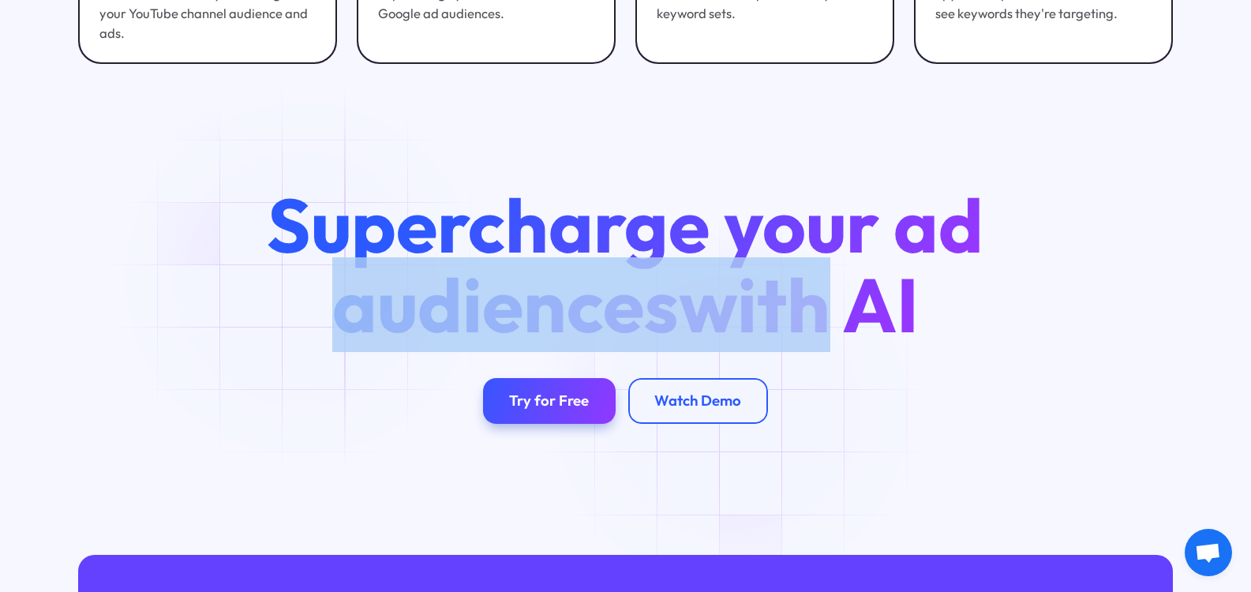
drag, startPoint x: 821, startPoint y: 280, endPoint x: 305, endPoint y: 284, distance: 516.3
click at [305, 284] on h2 "Supercharge your ad audiences with AI" at bounding box center [625, 265] width 786 height 159
click at [313, 276] on h2 "Supercharge your ad audiences with AI" at bounding box center [625, 265] width 786 height 159
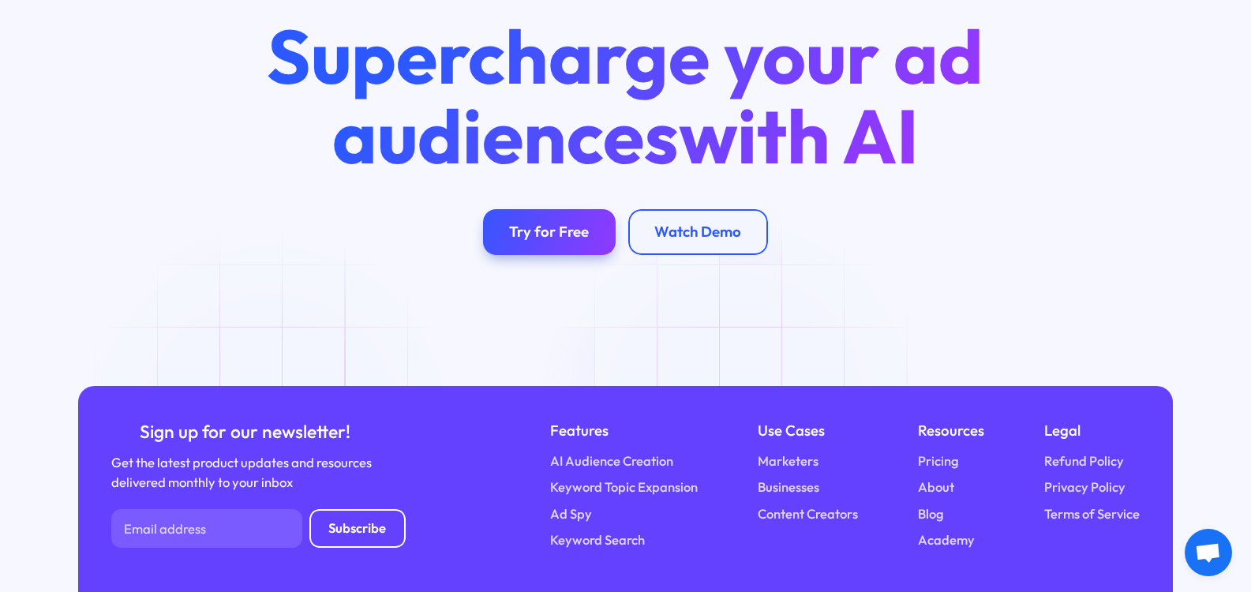
scroll to position [5382, 0]
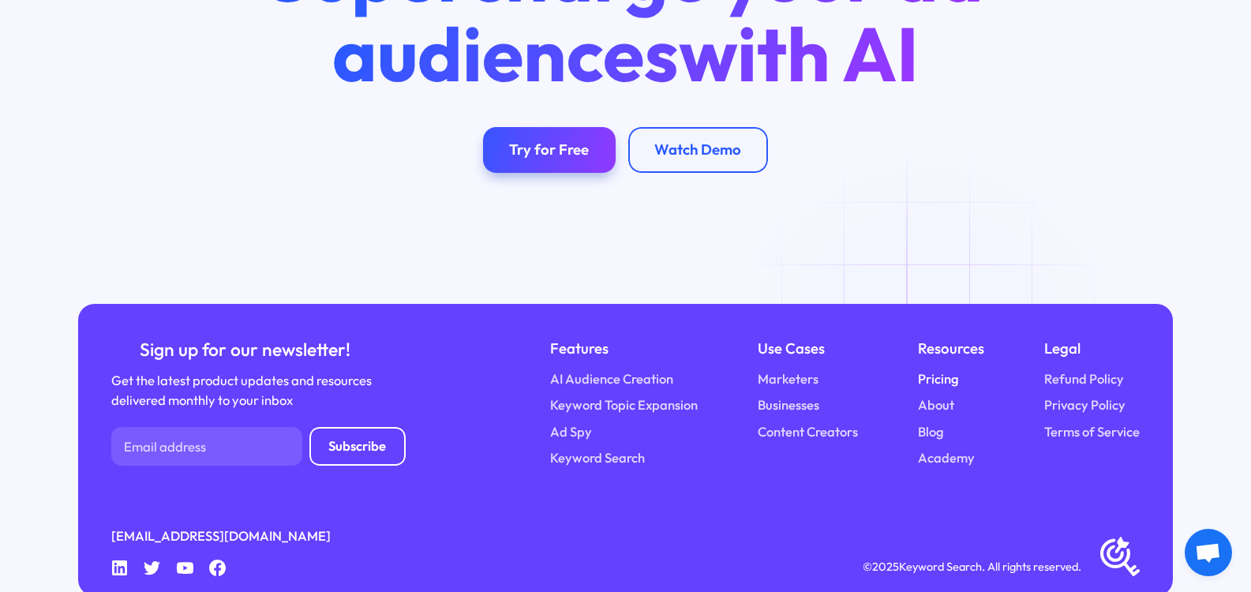
click at [936, 369] on link "Pricing" at bounding box center [938, 379] width 41 height 20
